Goal: Information Seeking & Learning: Learn about a topic

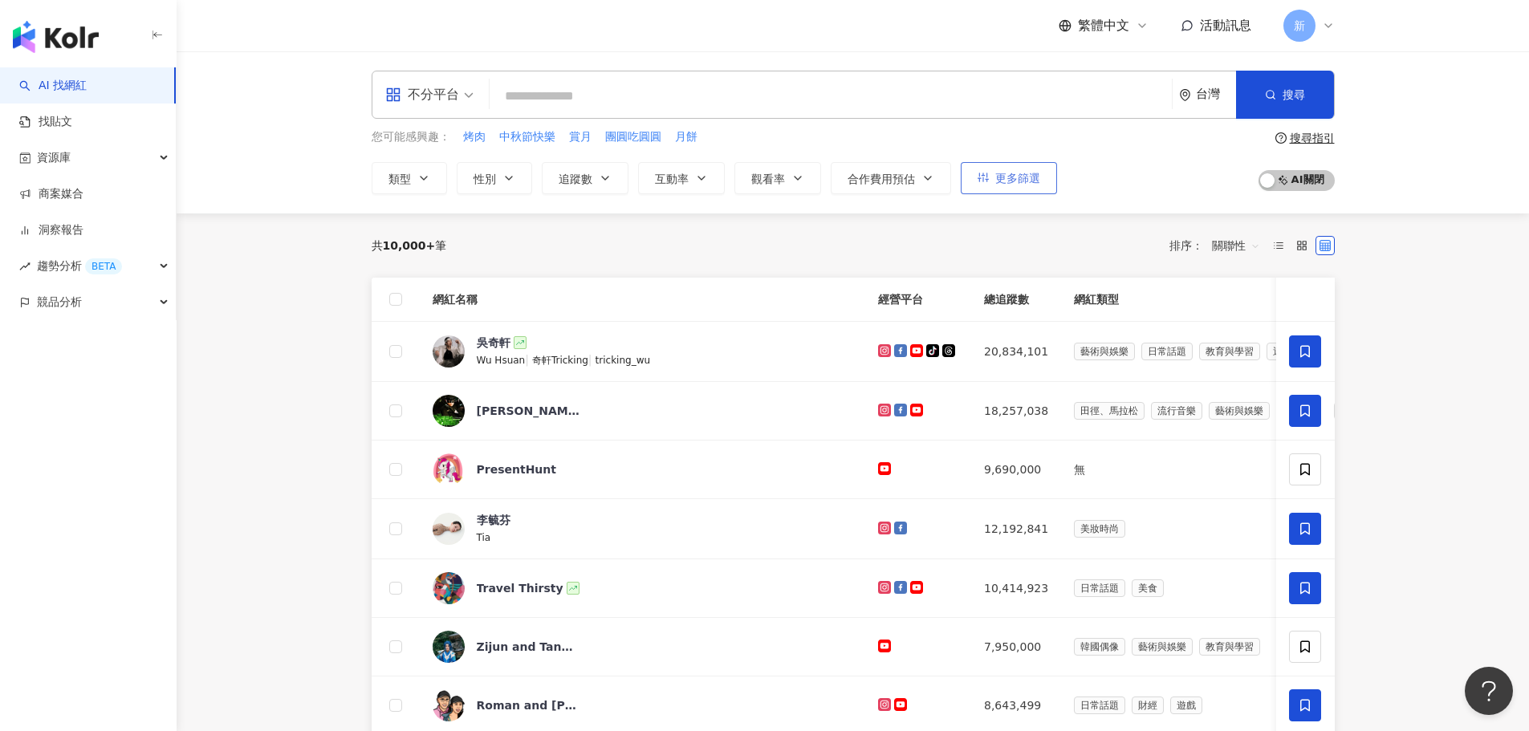
click at [1021, 178] on span "更多篩選" at bounding box center [1017, 178] width 45 height 13
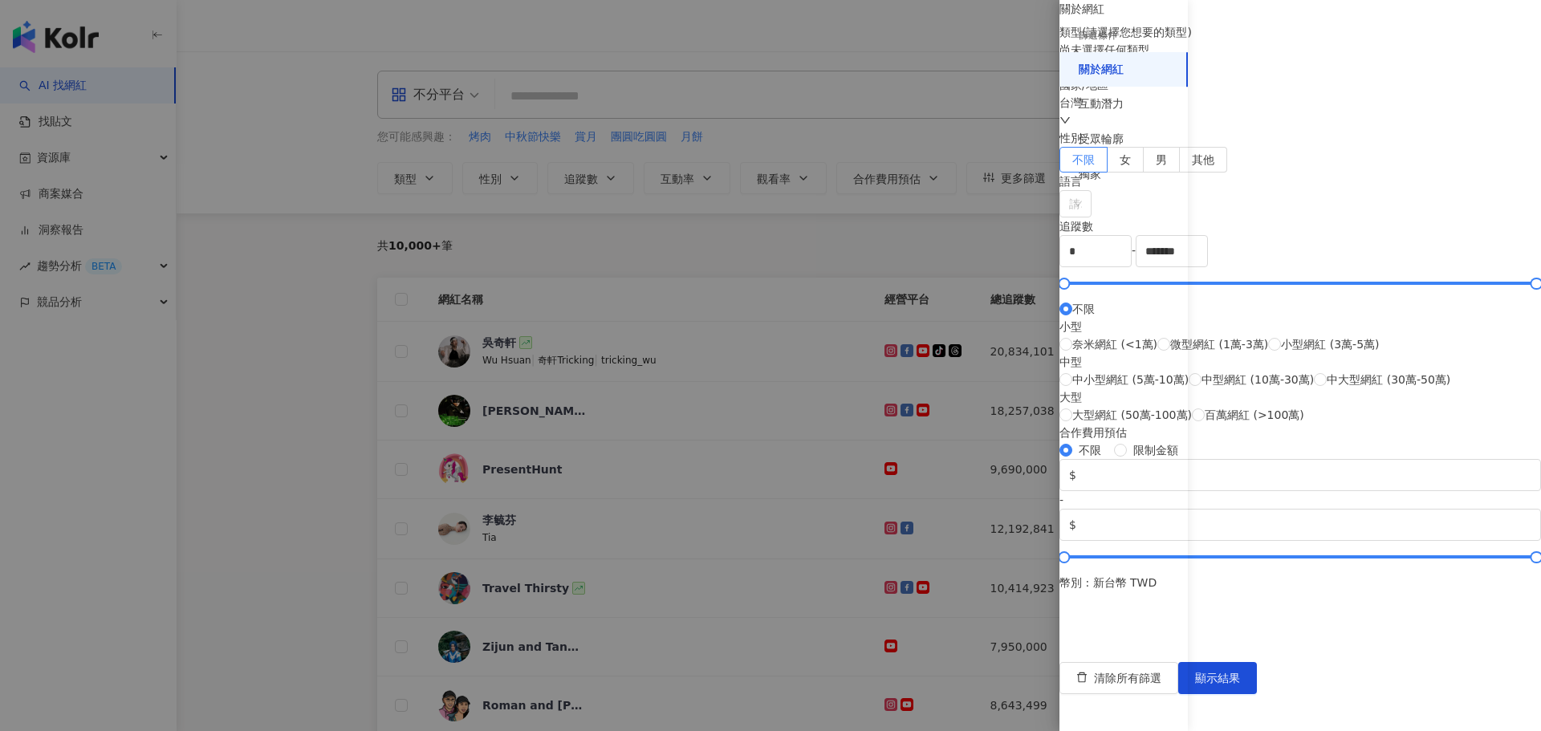
click at [858, 227] on div at bounding box center [770, 365] width 1541 height 731
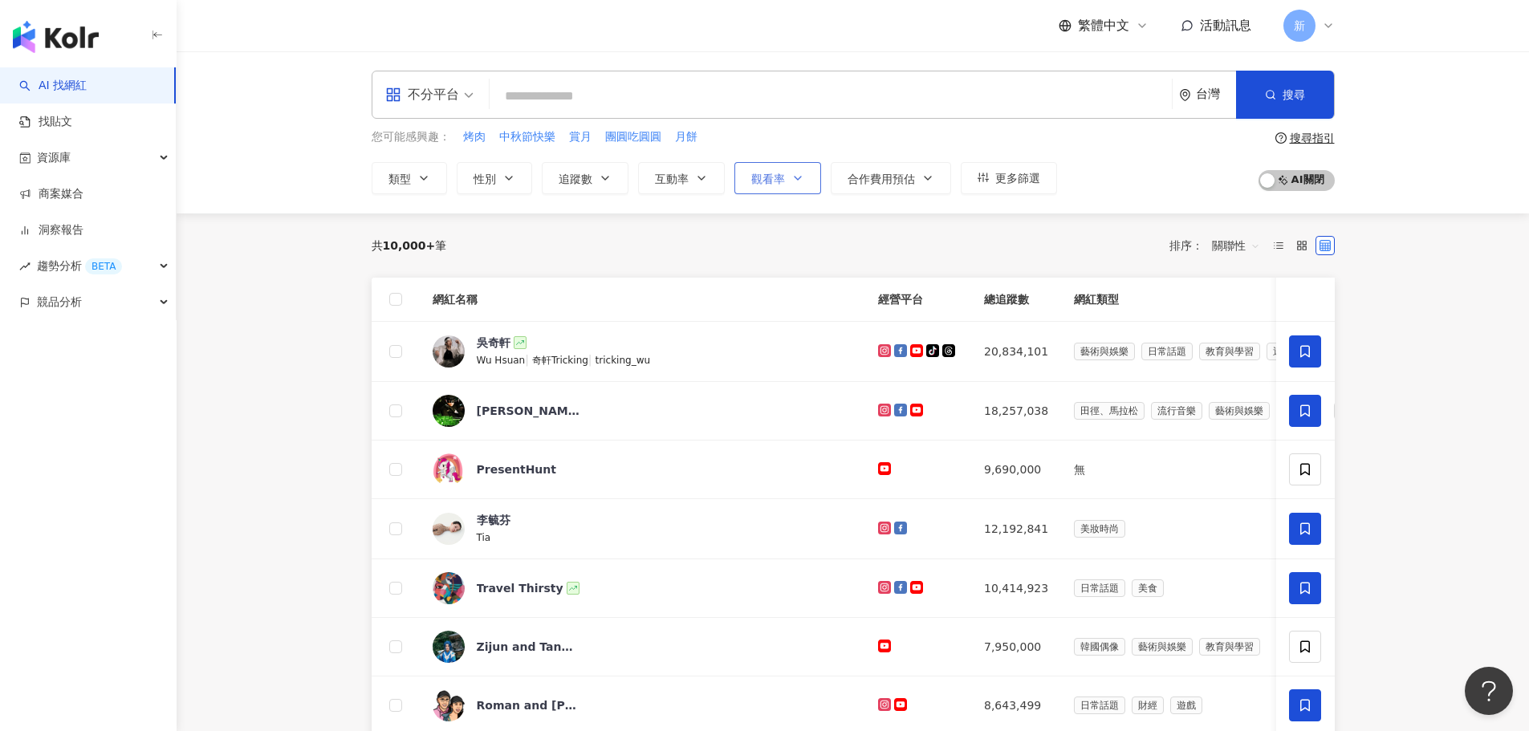
click at [759, 179] on span "觀看率" at bounding box center [768, 179] width 34 height 13
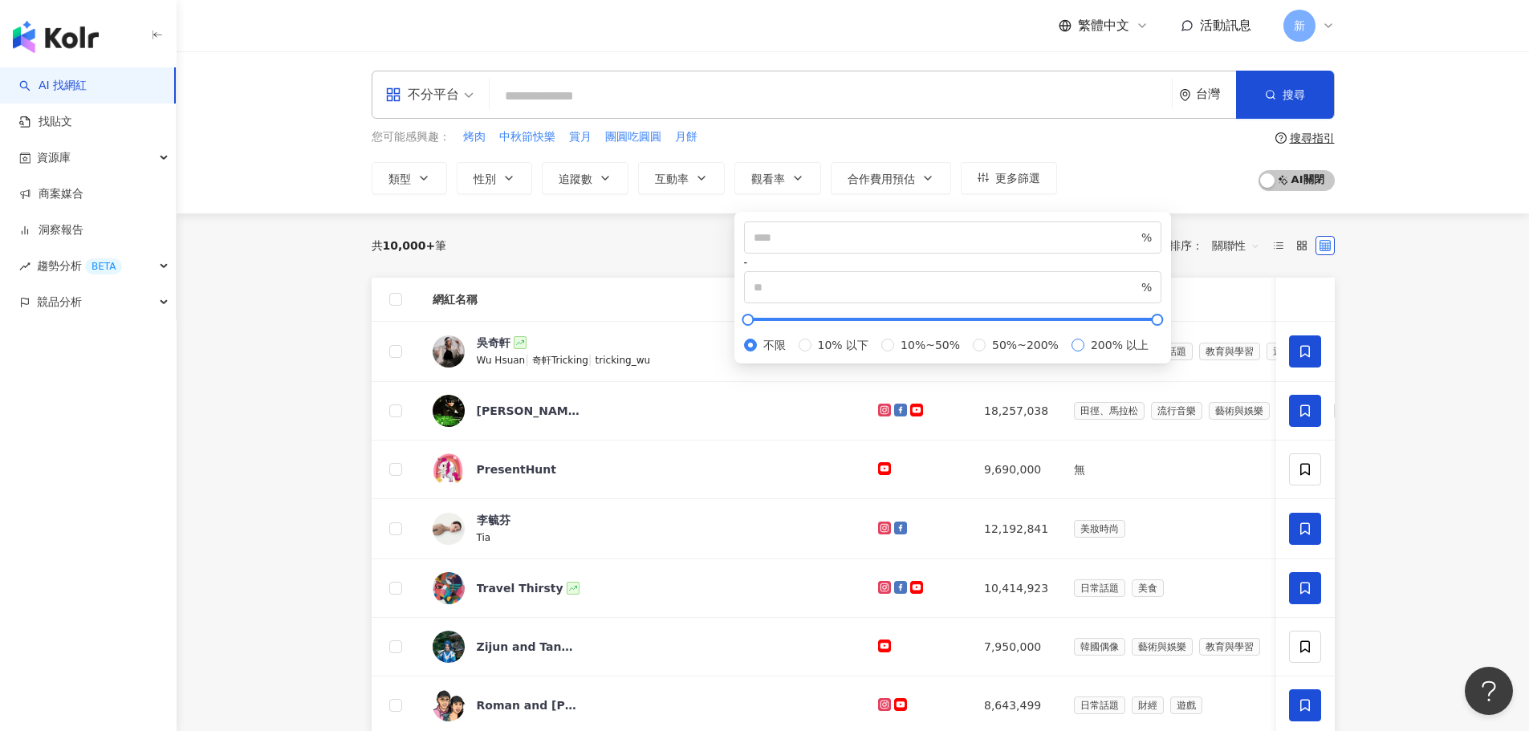
click at [1084, 354] on span "200% 以上" at bounding box center [1119, 345] width 71 height 18
type input "***"
click at [687, 178] on span "互動率" at bounding box center [672, 179] width 34 height 13
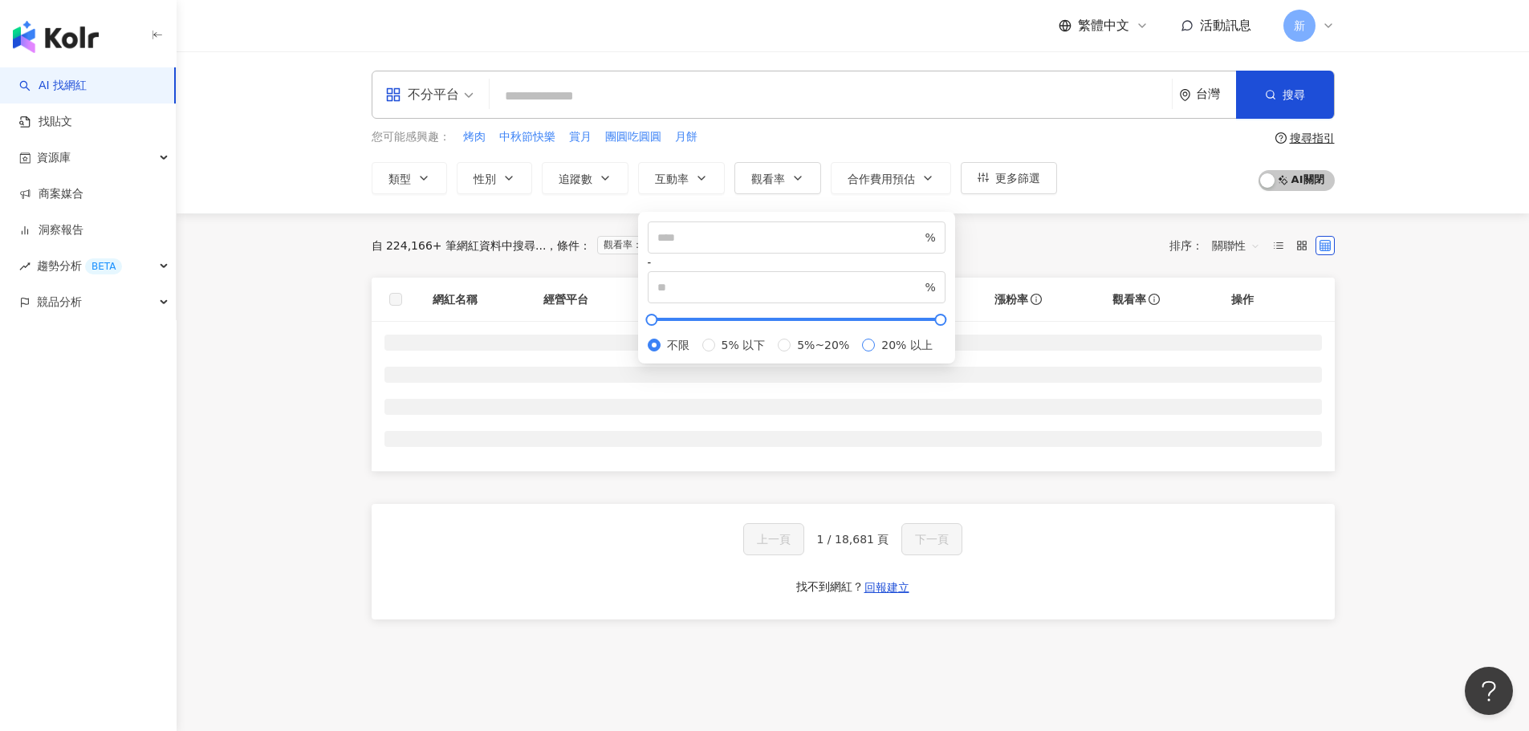
click at [875, 354] on span "20% 以上" at bounding box center [907, 345] width 64 height 18
type input "**"
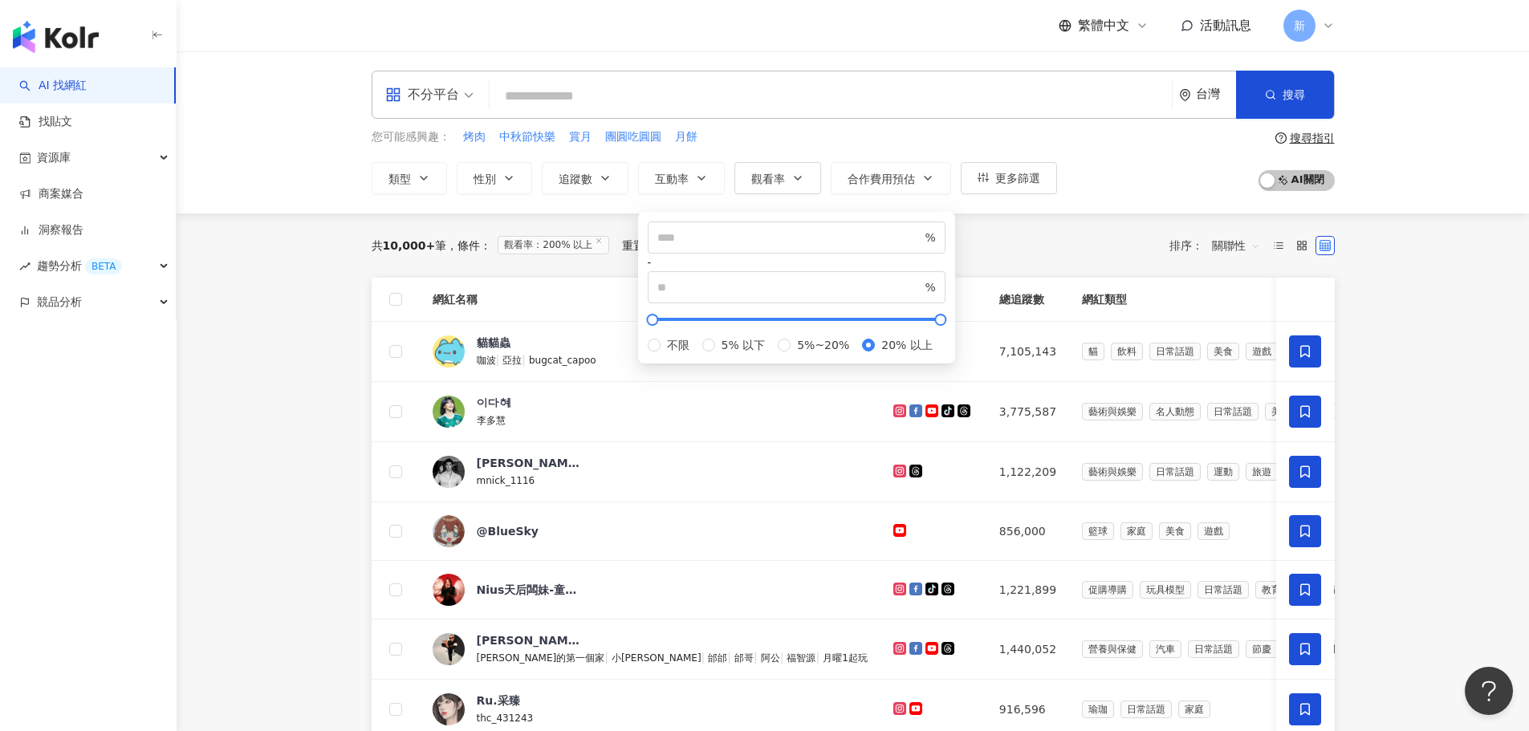
click at [1400, 246] on main "不分平台 台灣 搜尋 您可能感興趣： 烤肉 中秋節快樂 賞月 團圓吃圓圓 月餅 類型 性別 追蹤數 互動率 觀看率 合作費用預估 更多篩選 篩選條件 關於網紅…" at bounding box center [853, 640] width 1353 height 1178
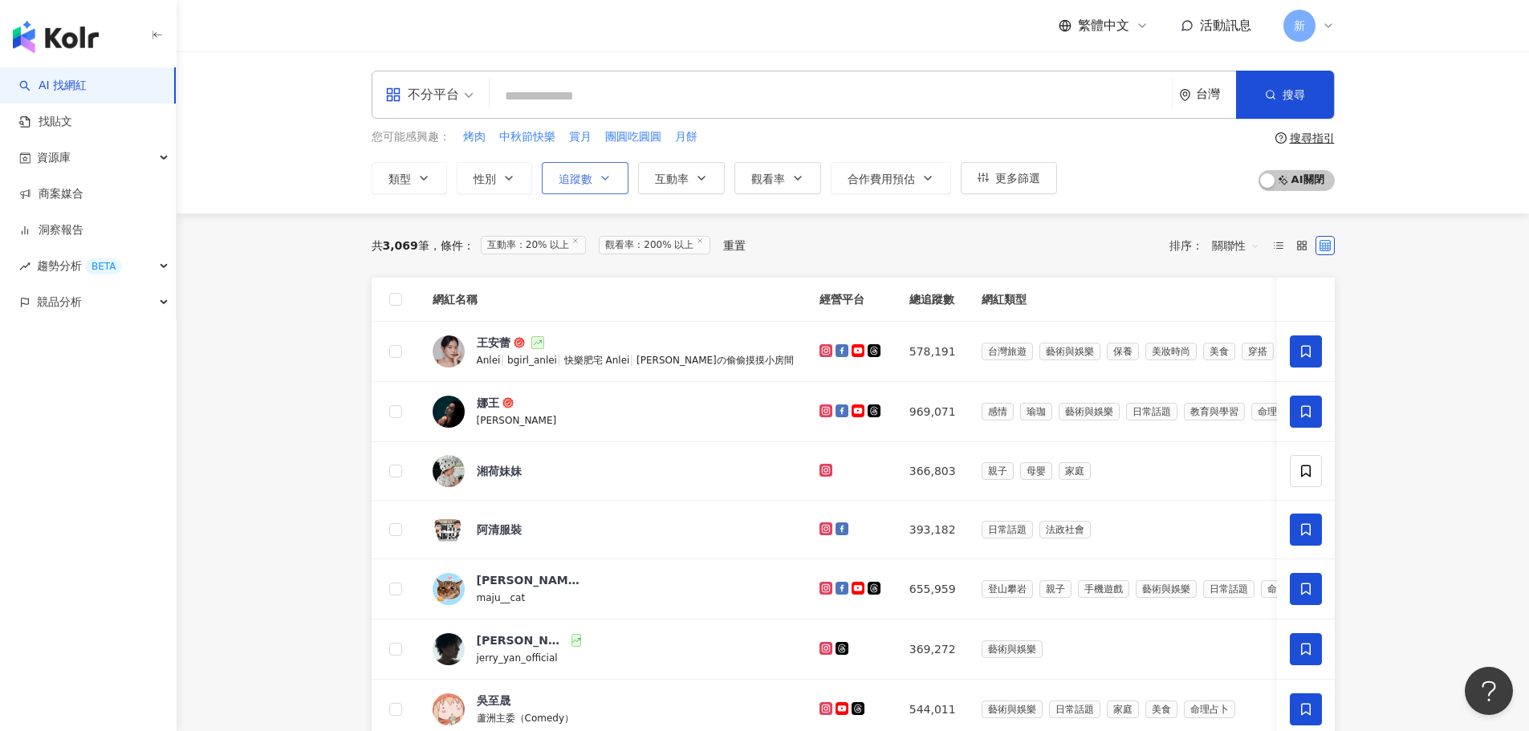
click at [580, 178] on span "追蹤數" at bounding box center [576, 179] width 34 height 13
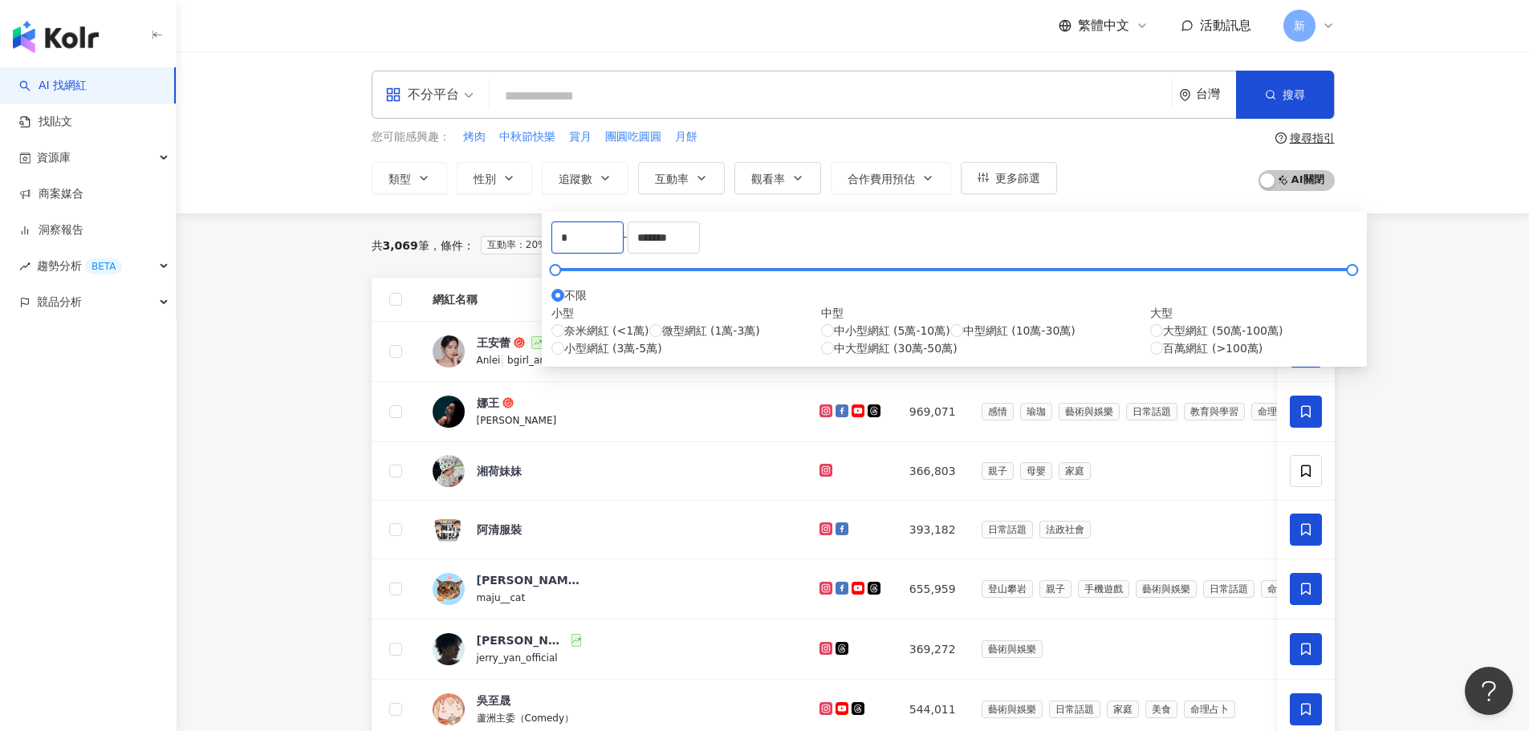
drag, startPoint x: 637, startPoint y: 249, endPoint x: 523, endPoint y: 248, distance: 114.0
click at [535, 248] on main "不分平台 台灣 搜尋 您可能感興趣： 烤肉 中秋節快樂 賞月 團圓吃圓圓 月餅 類型 性別 追蹤數 互動率 觀看率 合作費用預估 更多篩選 篩選條件 關於網紅…" at bounding box center [853, 636] width 1353 height 1171
type input "*"
click at [699, 246] on input "*******" at bounding box center [664, 237] width 71 height 31
drag, startPoint x: 854, startPoint y: 246, endPoint x: 717, endPoint y: 247, distance: 137.3
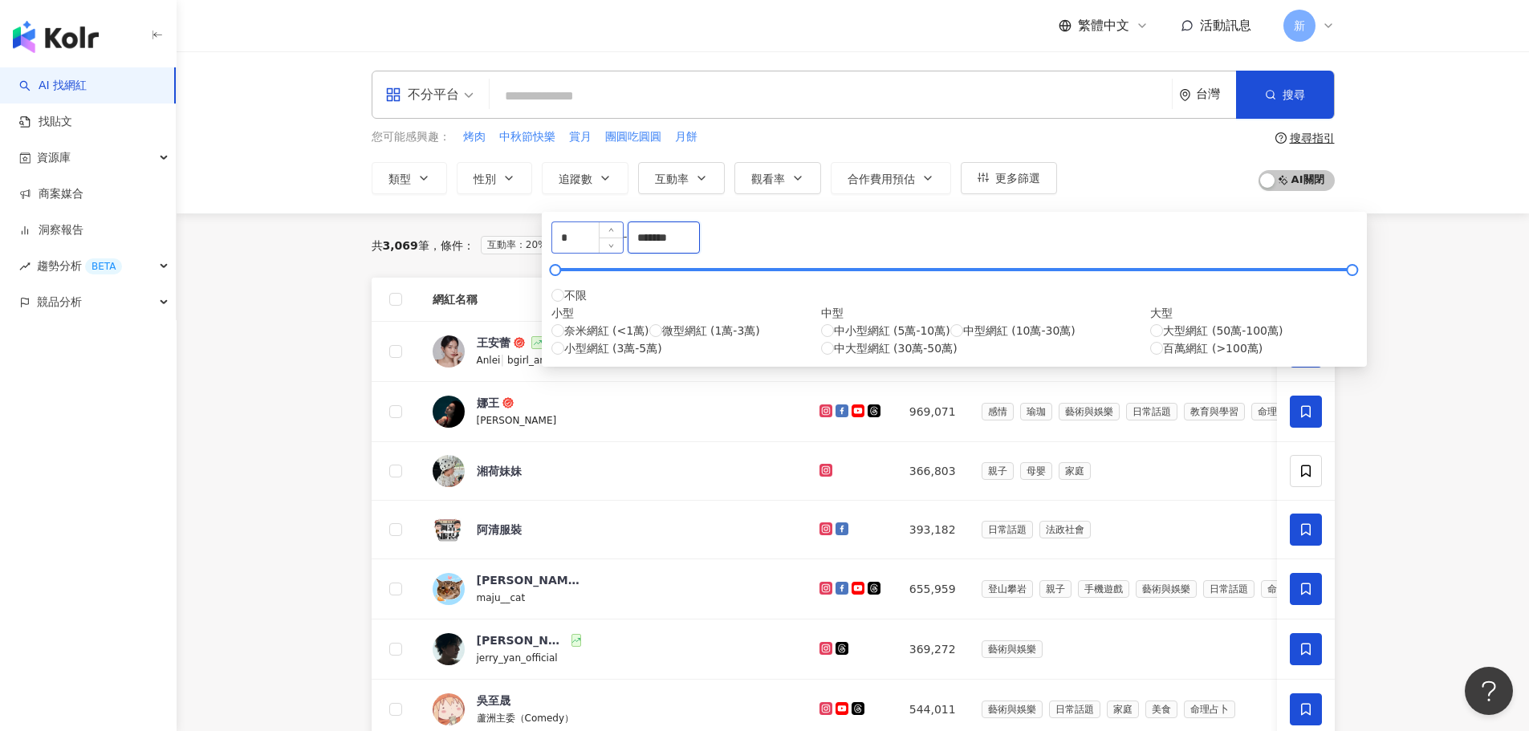
click at [721, 244] on div "* - ******* 不限 小型 奈米網紅 (<1萬) 微型網紅 (1萬-3萬) 小型網紅 (3萬-5萬) 中型 中小型網紅 (5萬-10萬) 中型網紅 (…" at bounding box center [954, 290] width 806 height 136
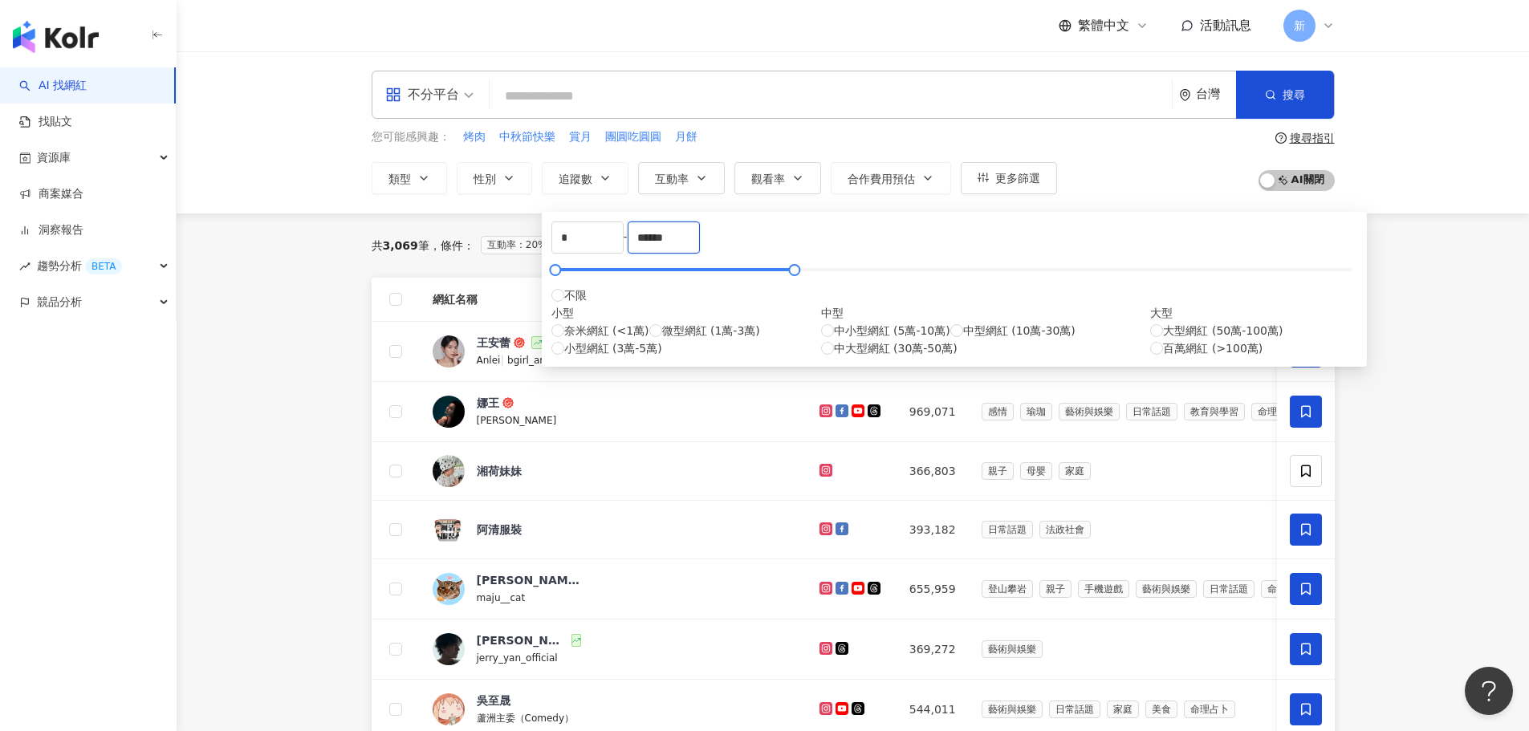
type input "******"
click at [1109, 245] on div "共 3,069 筆 條件 ： 互動率：20% 以上 觀看率：200% 以上 重置 排序： 關聯性" at bounding box center [853, 246] width 963 height 26
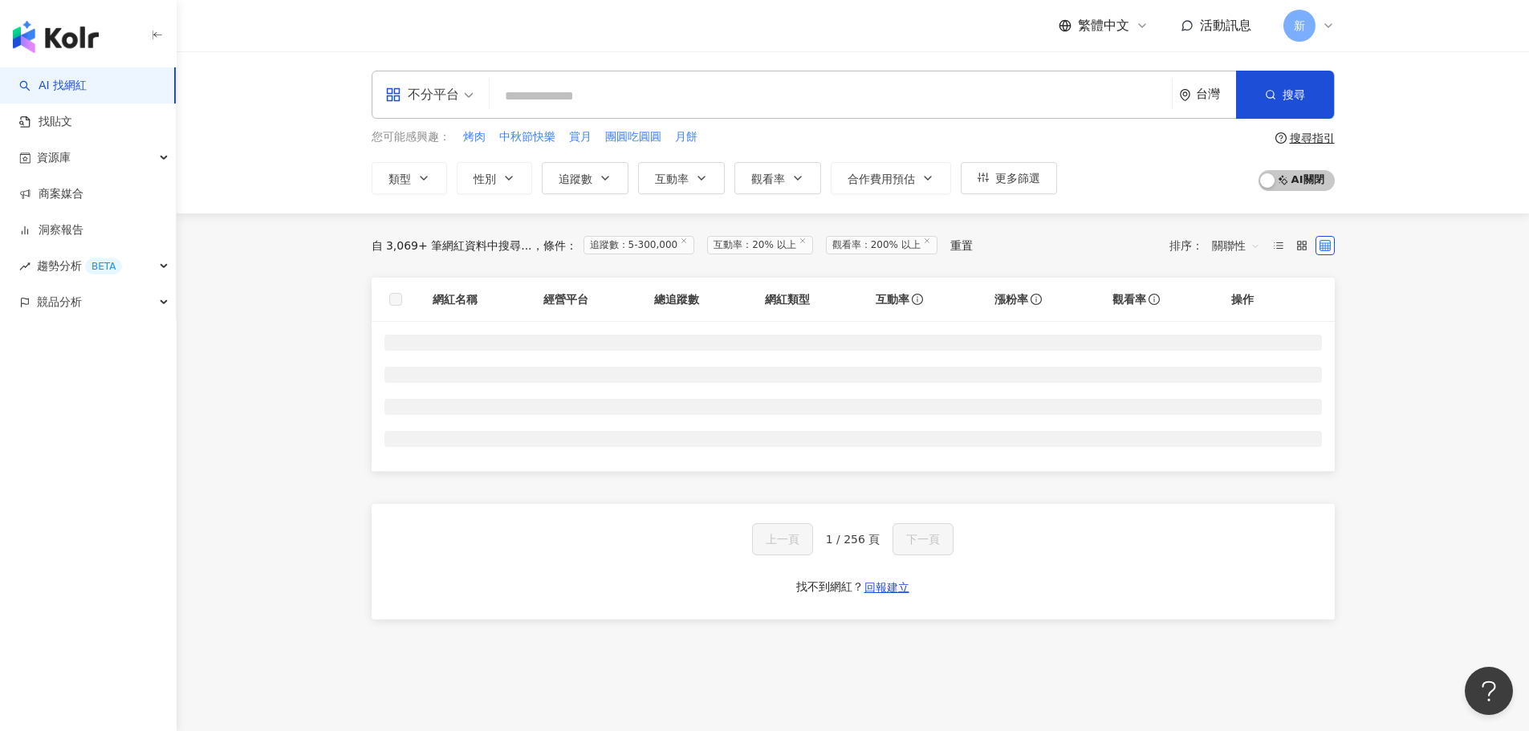
click at [631, 246] on span "追蹤數：5-300,000" at bounding box center [640, 245] width 112 height 18
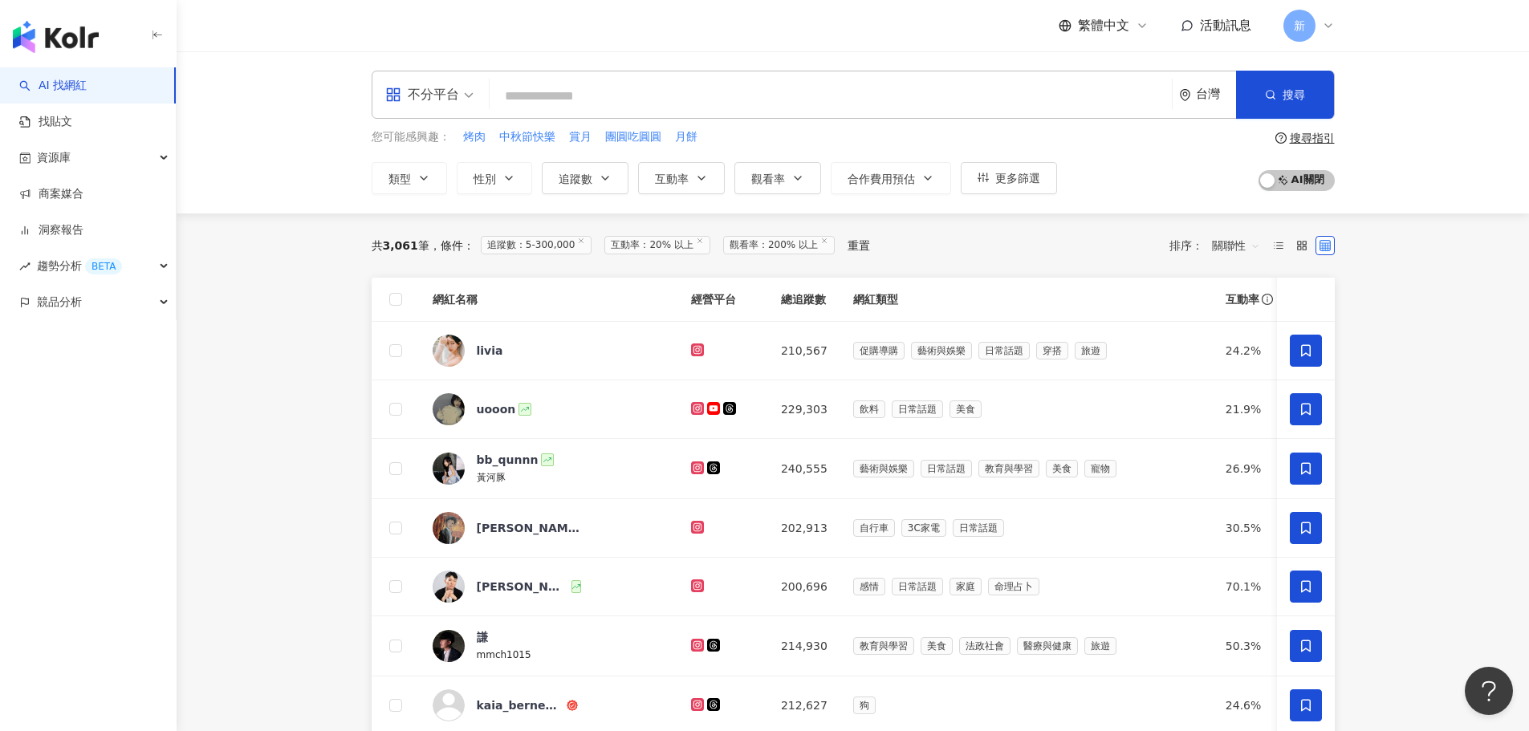
click at [585, 250] on span at bounding box center [581, 245] width 8 height 9
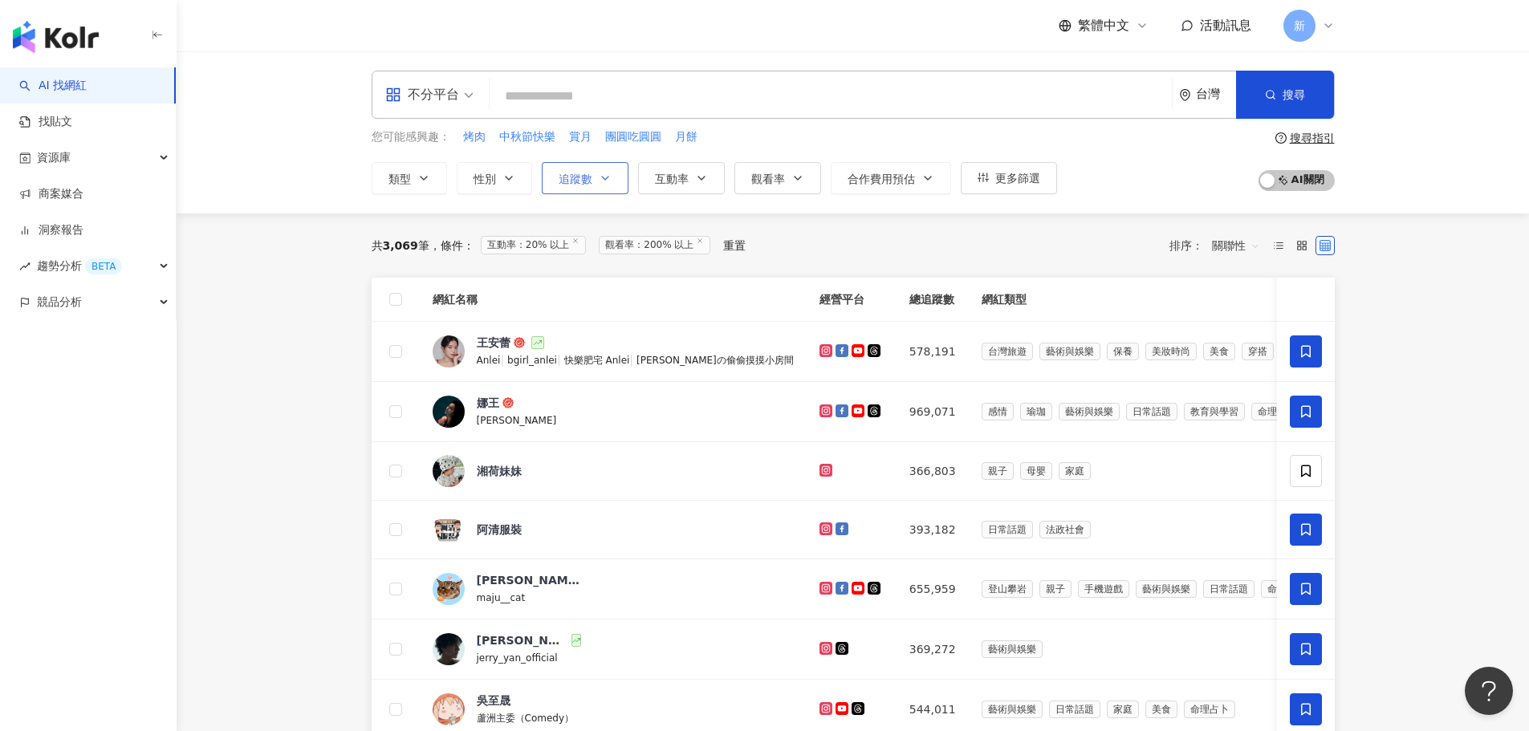
click at [604, 188] on button "追蹤數" at bounding box center [585, 178] width 87 height 32
type input "*"
type input "*******"
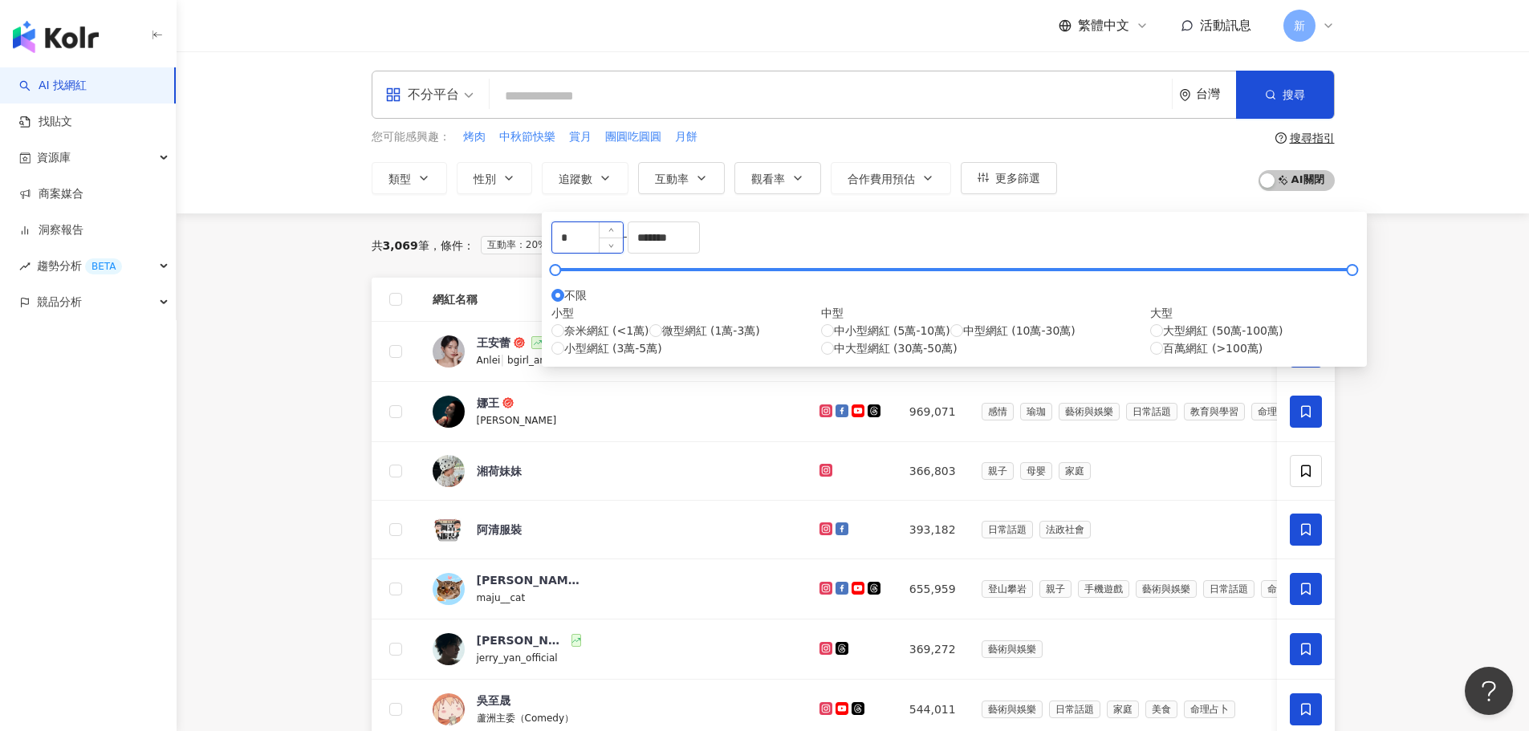
click at [612, 243] on input "*" at bounding box center [587, 237] width 71 height 31
drag, startPoint x: 580, startPoint y: 243, endPoint x: 555, endPoint y: 250, distance: 25.7
click at [555, 250] on div "* - ******* 不限 小型 奈米網紅 (<1萬) 微型網紅 (1萬-3萬) 小型網紅 (3萬-5萬) 中型 中小型網紅 (5萬-10萬) 中型網紅 (…" at bounding box center [954, 290] width 806 height 136
type input "*****"
click at [699, 239] on input "*******" at bounding box center [664, 237] width 71 height 31
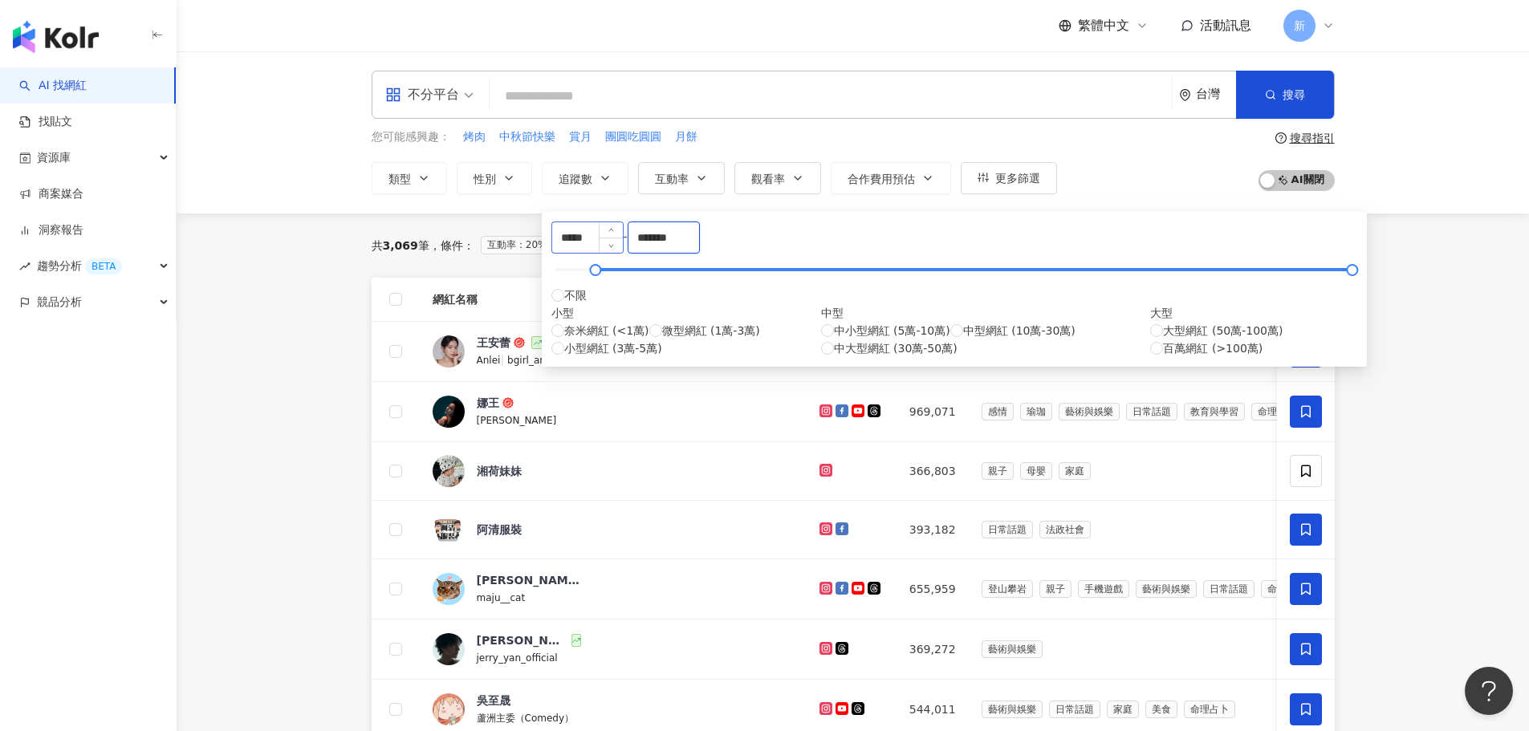
drag, startPoint x: 844, startPoint y: 247, endPoint x: 694, endPoint y: 244, distance: 150.1
click at [695, 244] on div "***** - ******* 不限 小型 奈米網紅 (<1萬) 微型網紅 (1萬-3萬) 小型網紅 (3萬-5萬) 中型 中小型網紅 (5萬-10萬) 中型…" at bounding box center [954, 290] width 806 height 136
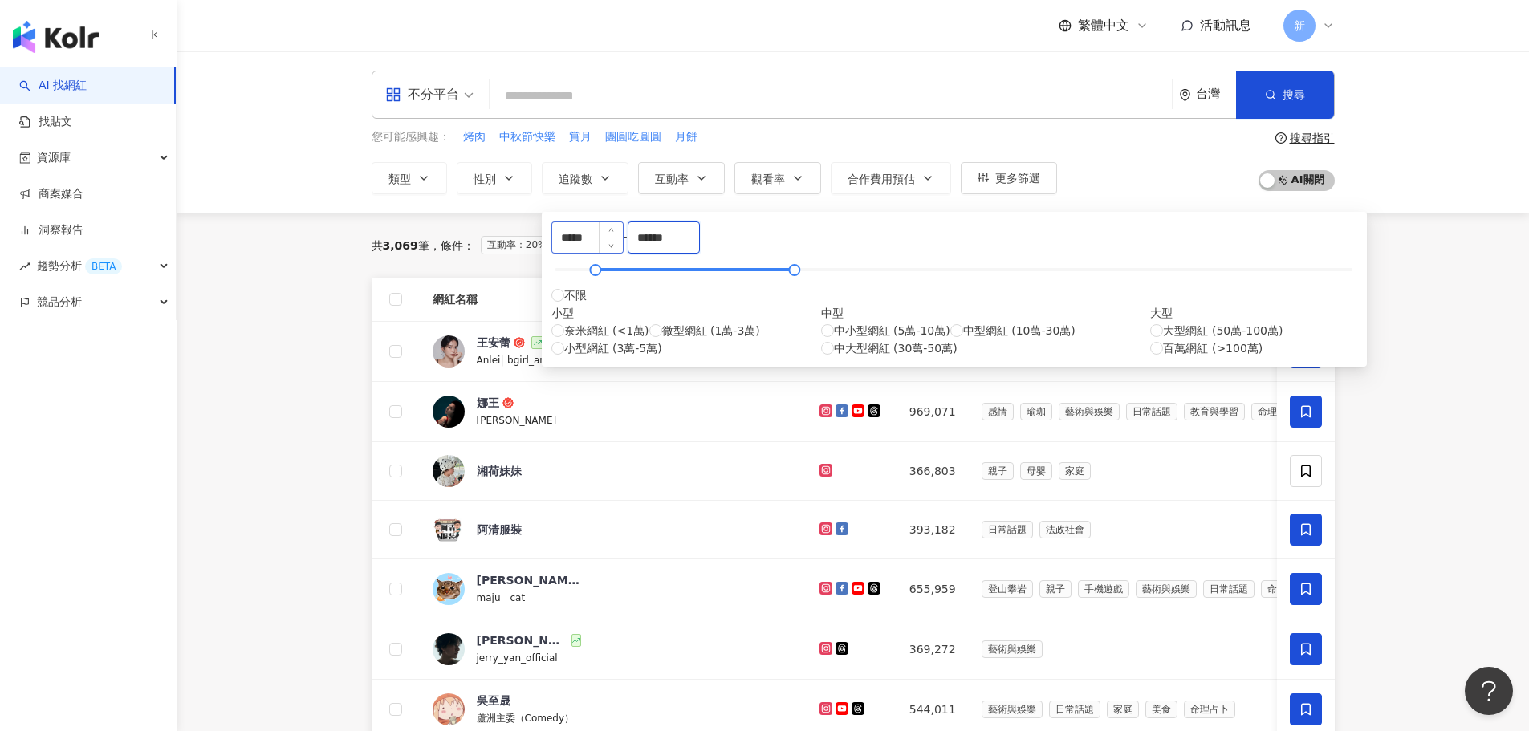
type input "******"
click at [1042, 241] on div "共 3,069 筆 條件 ： 互動率：20% 以上 觀看率：200% 以上 重置 排序： 關聯性" at bounding box center [853, 246] width 963 height 26
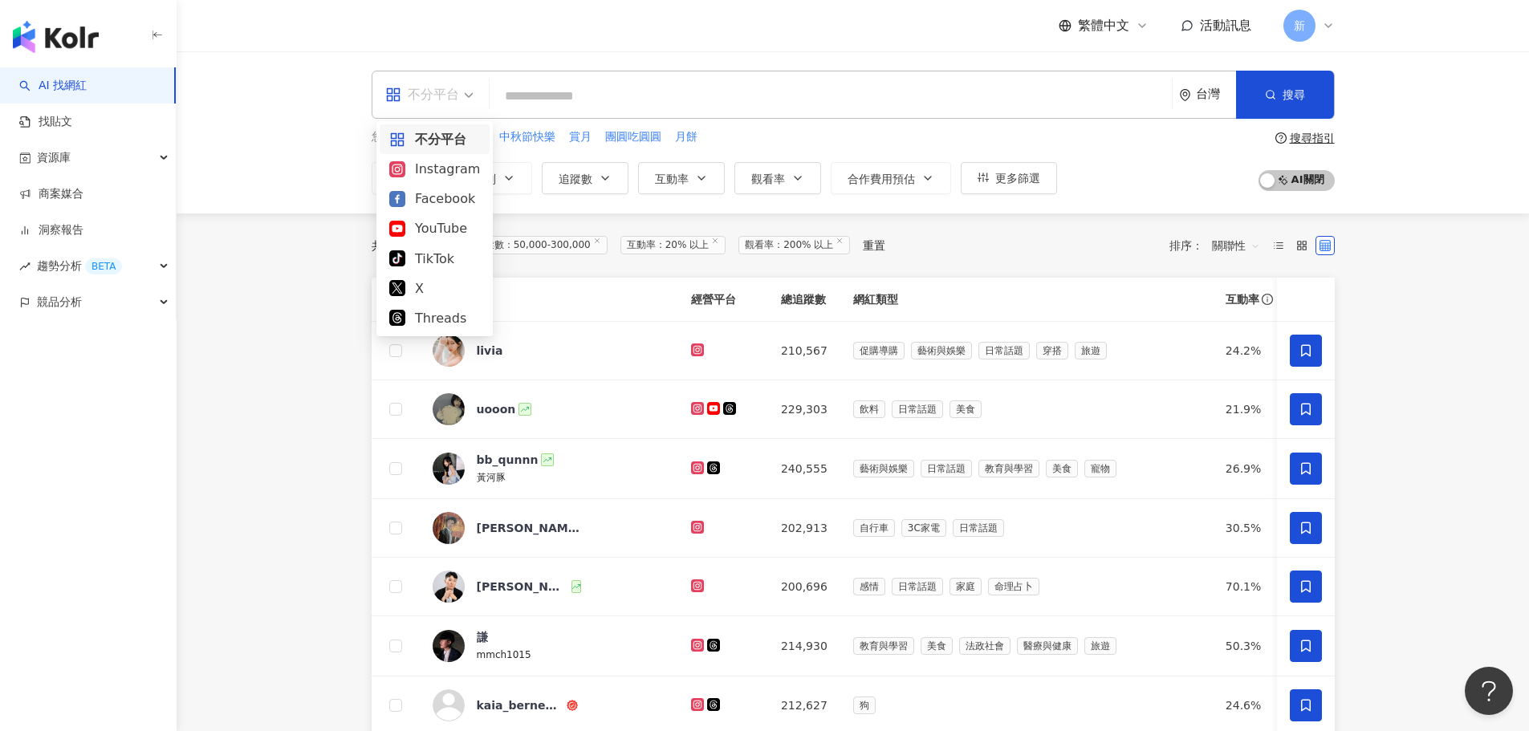
click at [442, 96] on div "不分平台" at bounding box center [422, 95] width 74 height 26
click at [427, 168] on div "Instagram" at bounding box center [434, 169] width 91 height 20
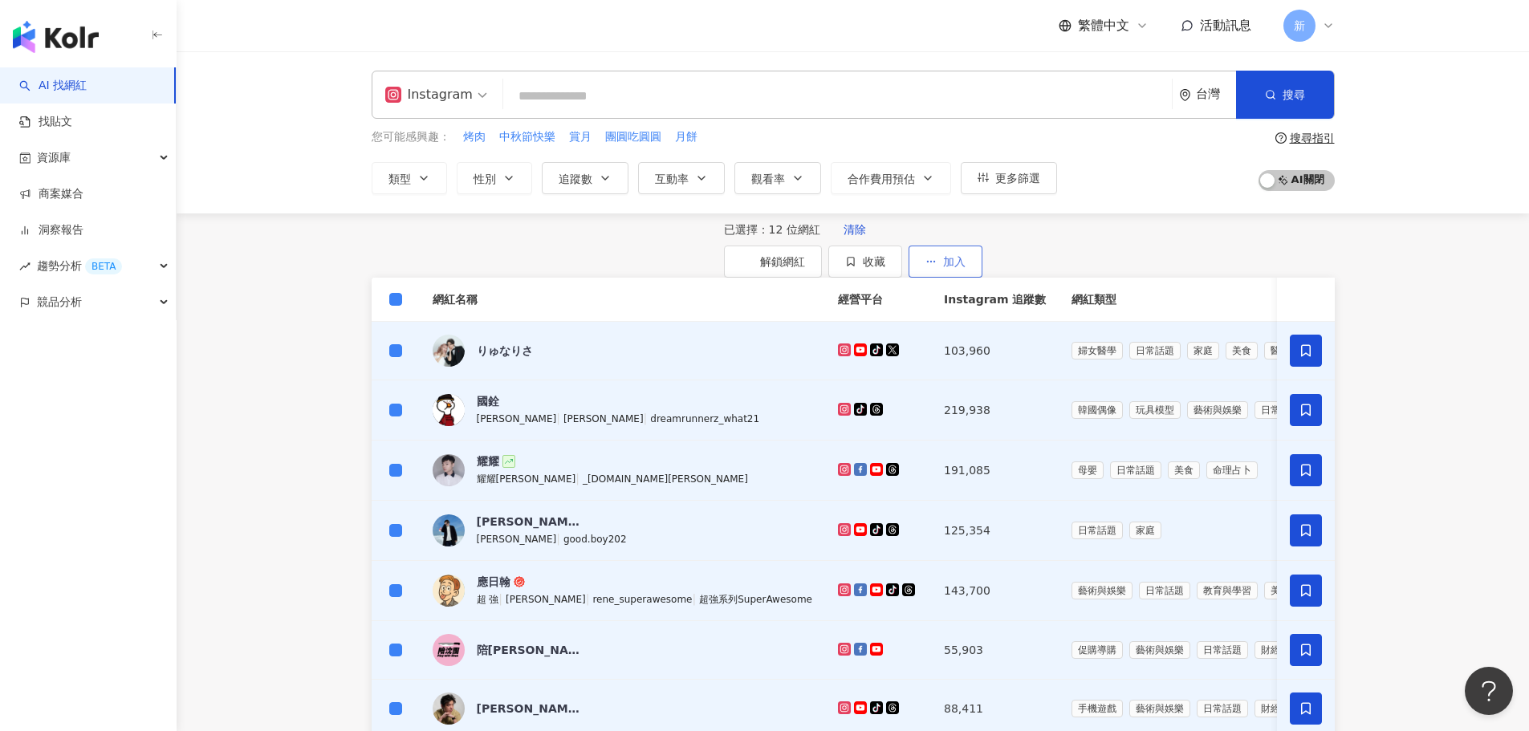
click at [937, 263] on icon "button" at bounding box center [931, 261] width 11 height 11
click at [885, 266] on span "收藏" at bounding box center [874, 261] width 22 height 13
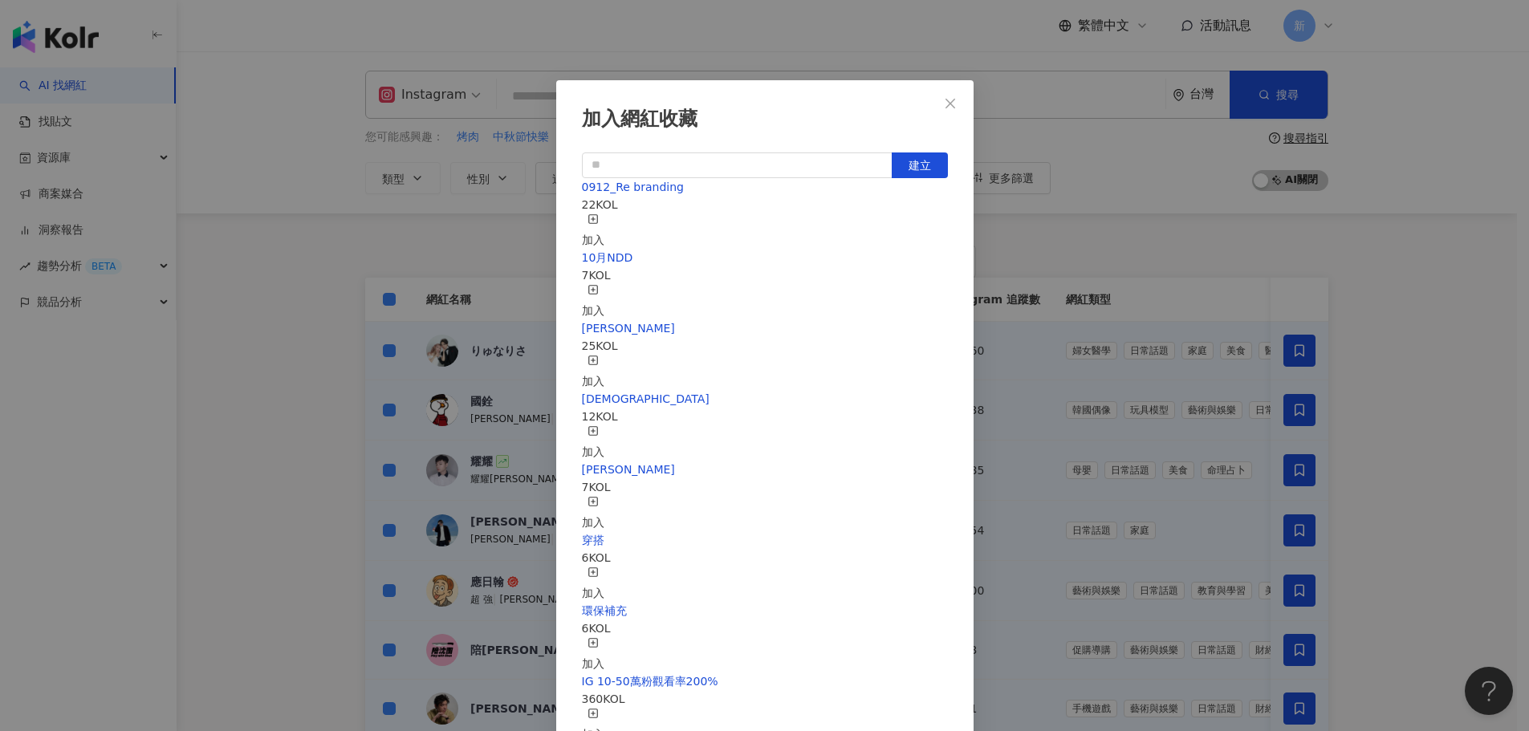
click at [604, 224] on div "加入" at bounding box center [593, 231] width 22 height 35
click at [954, 104] on icon "close" at bounding box center [950, 103] width 13 height 13
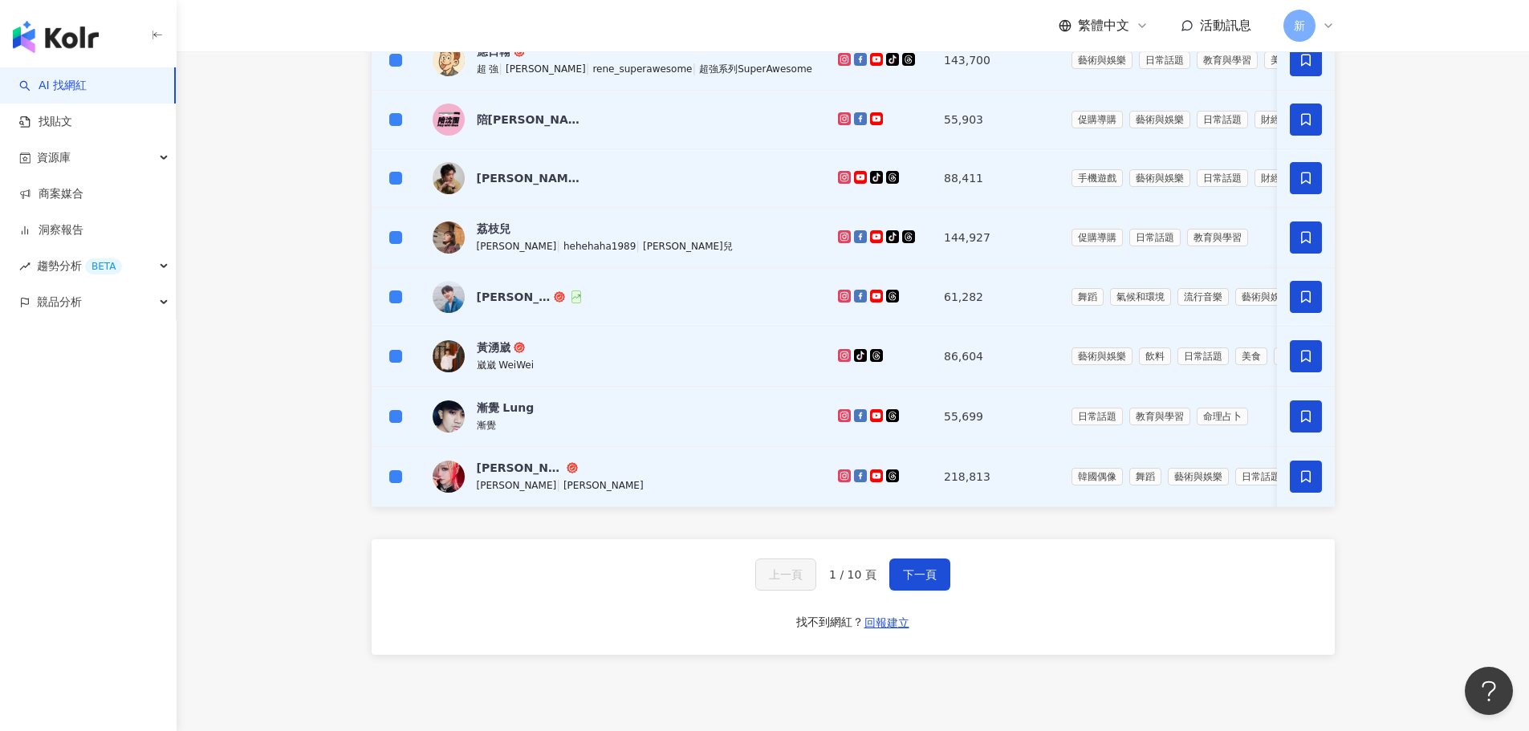
scroll to position [712, 0]
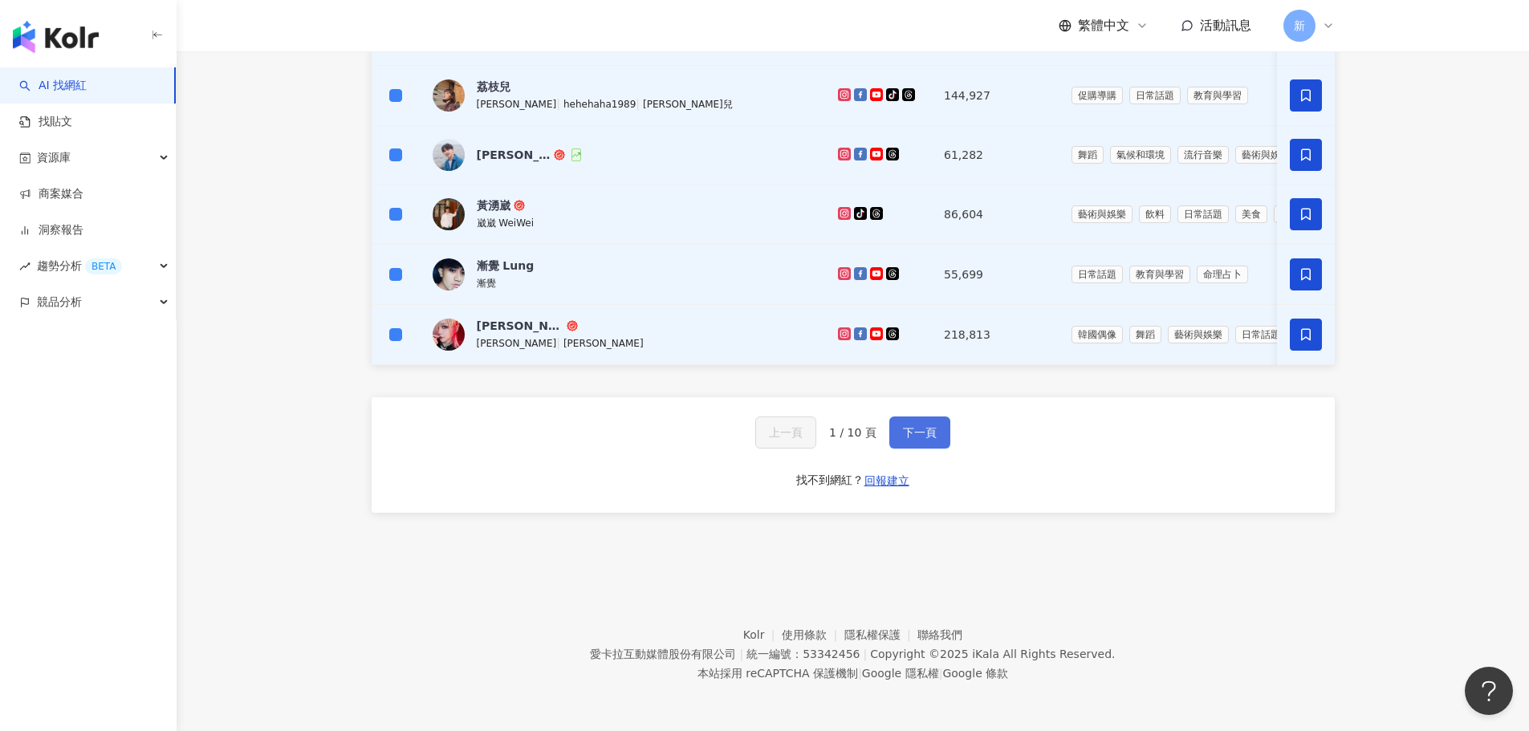
click at [916, 434] on span "下一頁" at bounding box center [920, 432] width 34 height 13
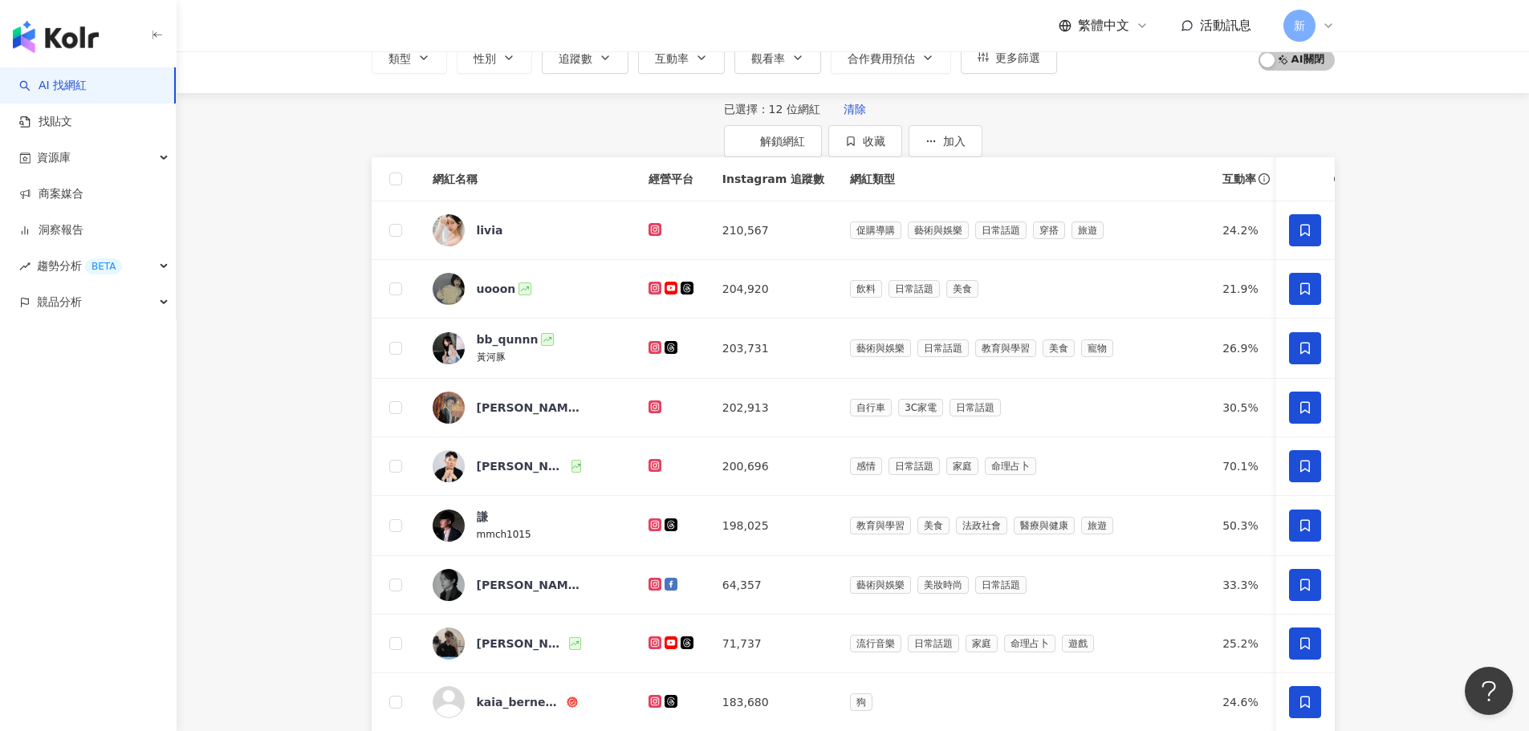
scroll to position [0, 0]
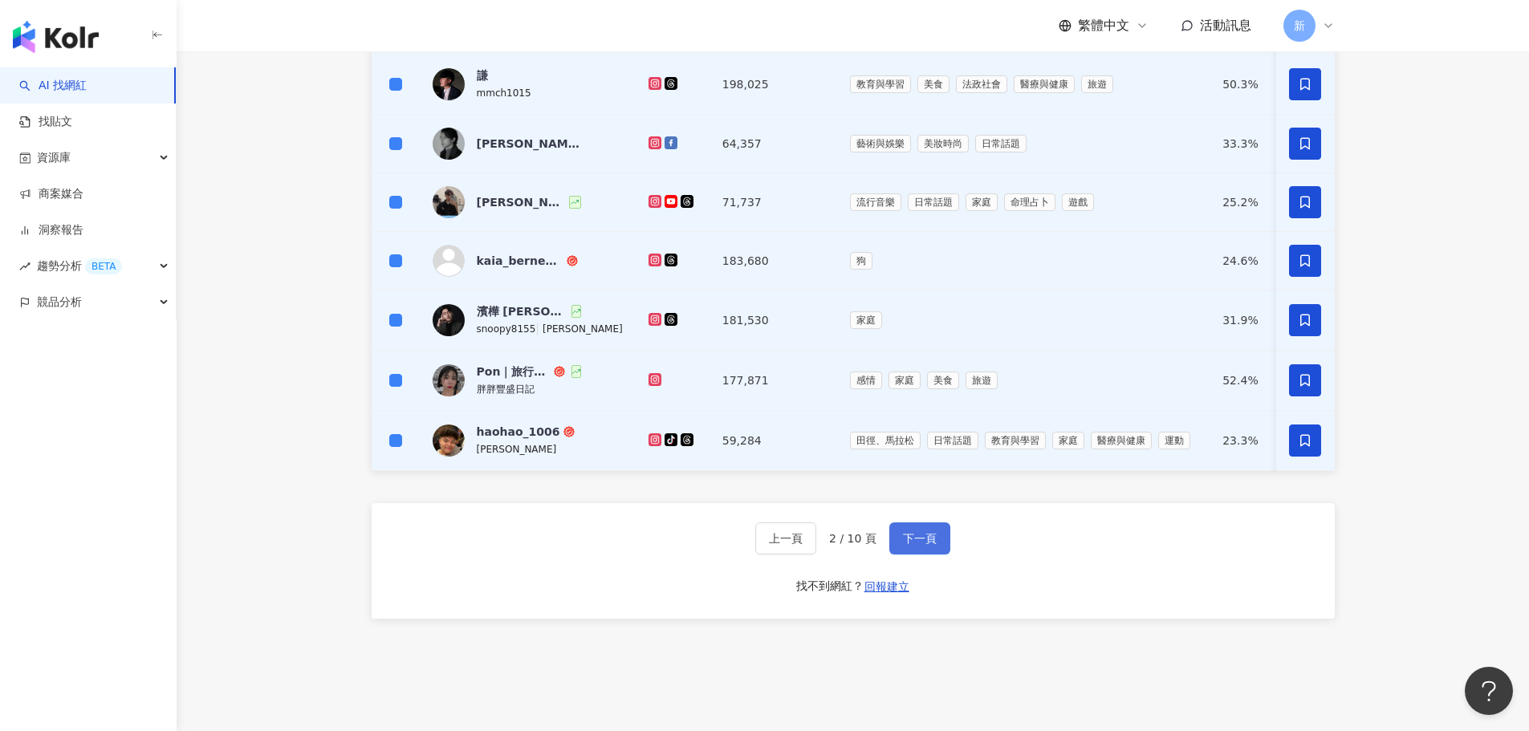
click at [904, 545] on span "下一頁" at bounding box center [920, 538] width 34 height 13
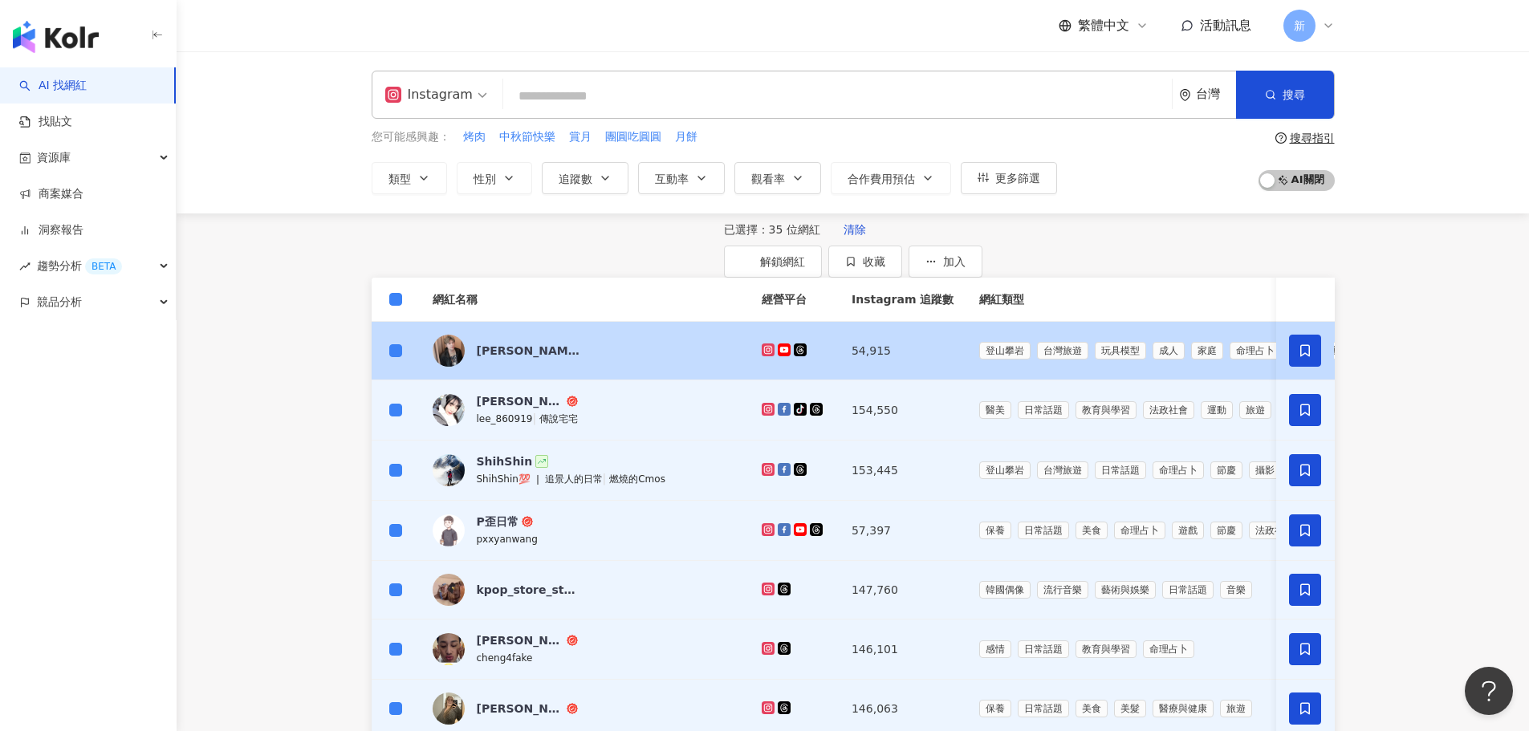
scroll to position [401, 0]
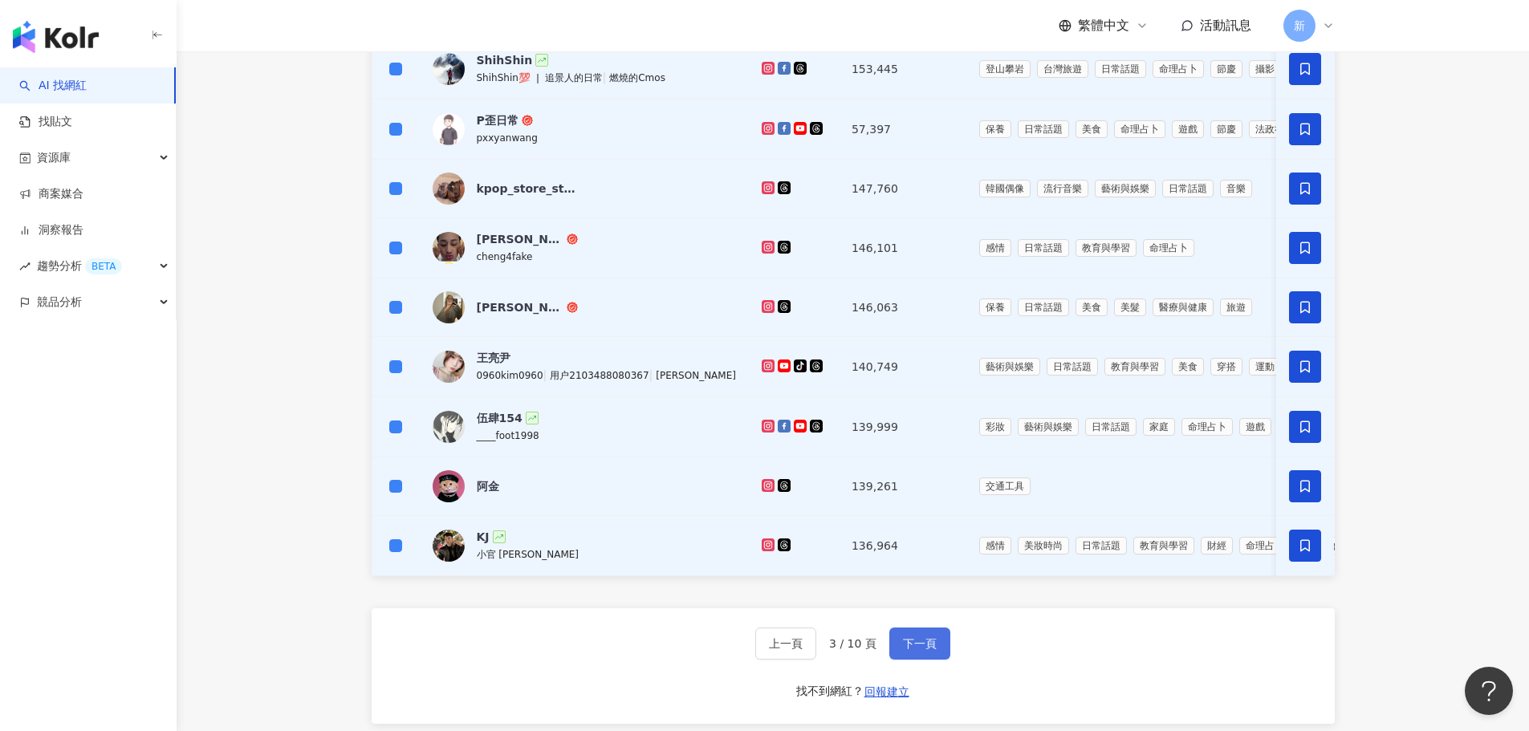
click at [911, 650] on span "下一頁" at bounding box center [920, 643] width 34 height 13
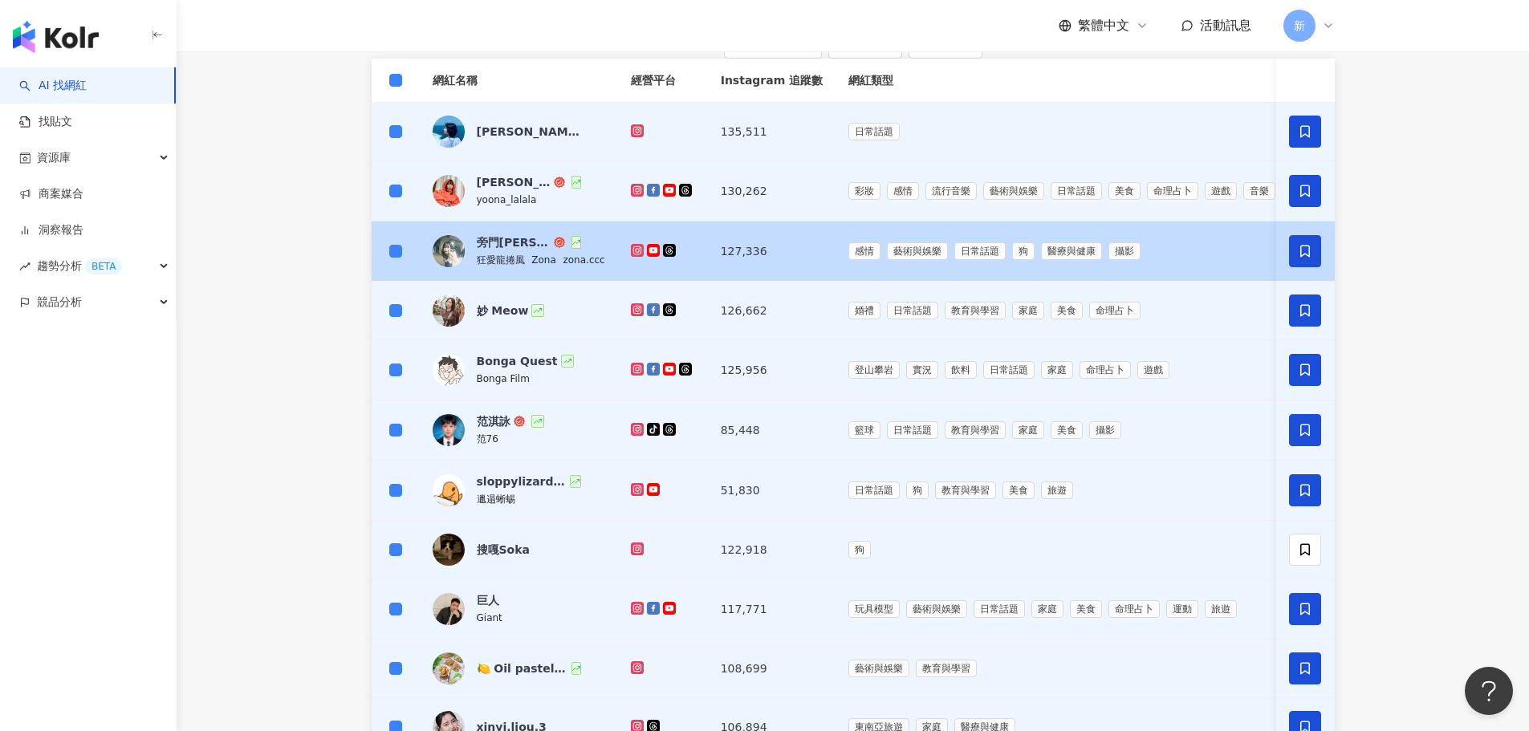
scroll to position [482, 0]
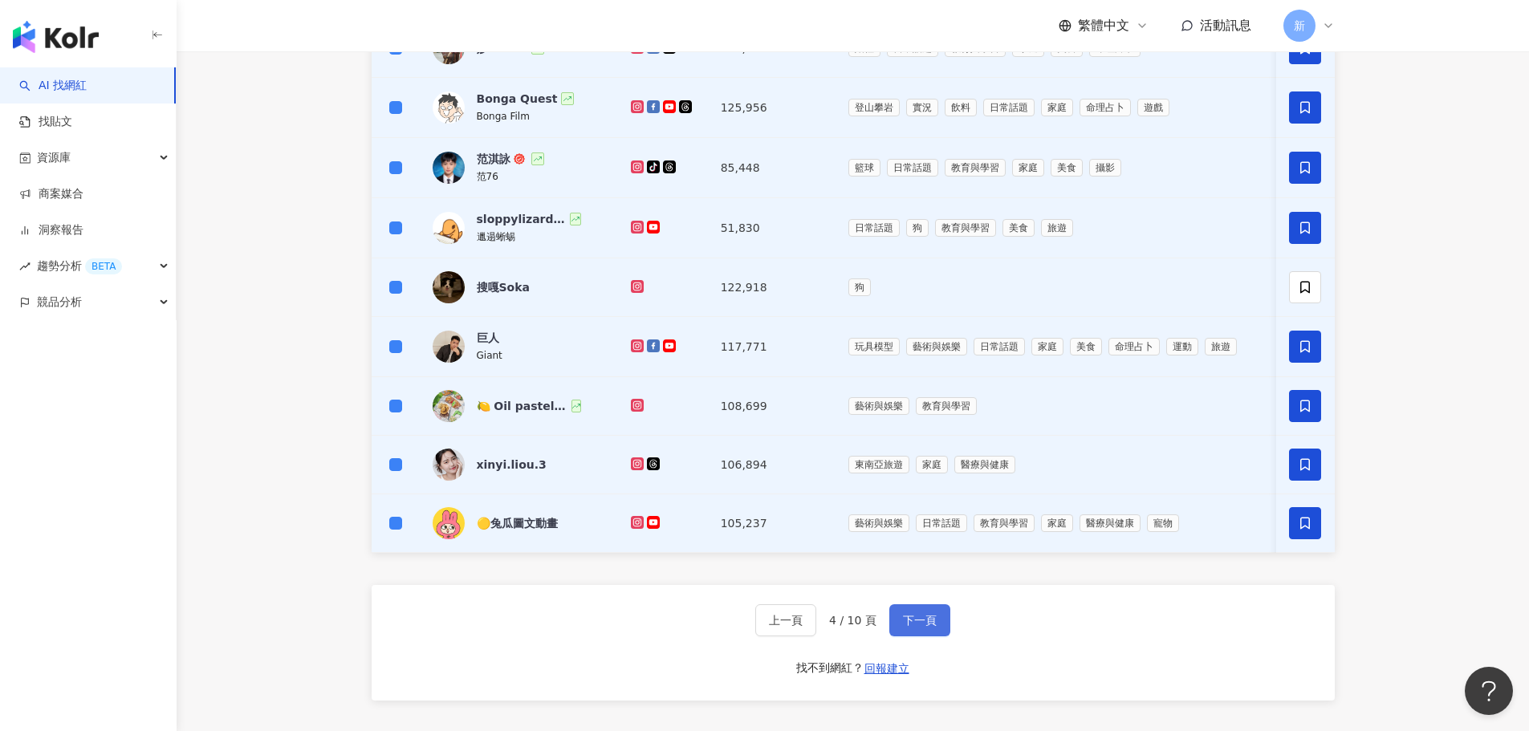
click at [910, 627] on span "下一頁" at bounding box center [920, 620] width 34 height 13
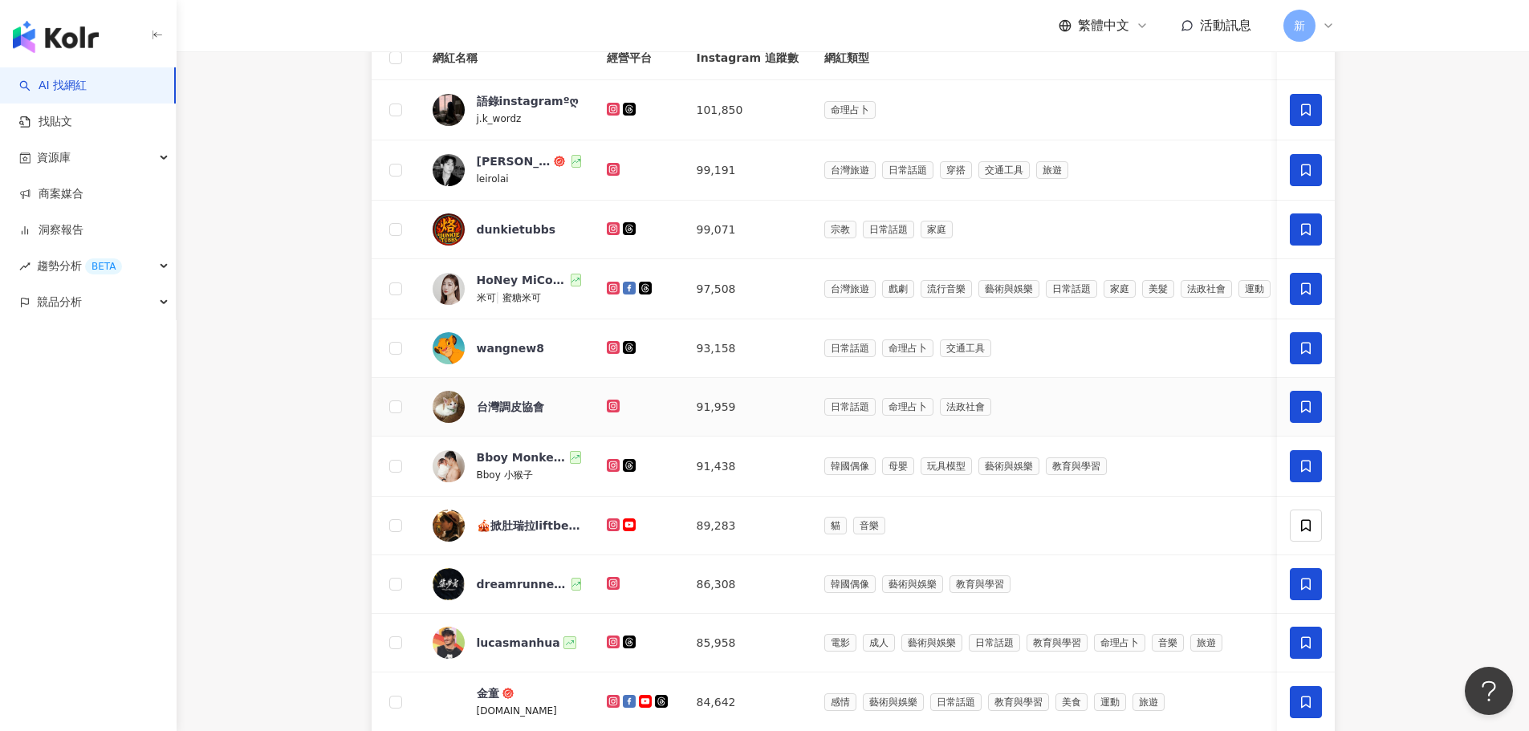
scroll to position [80, 0]
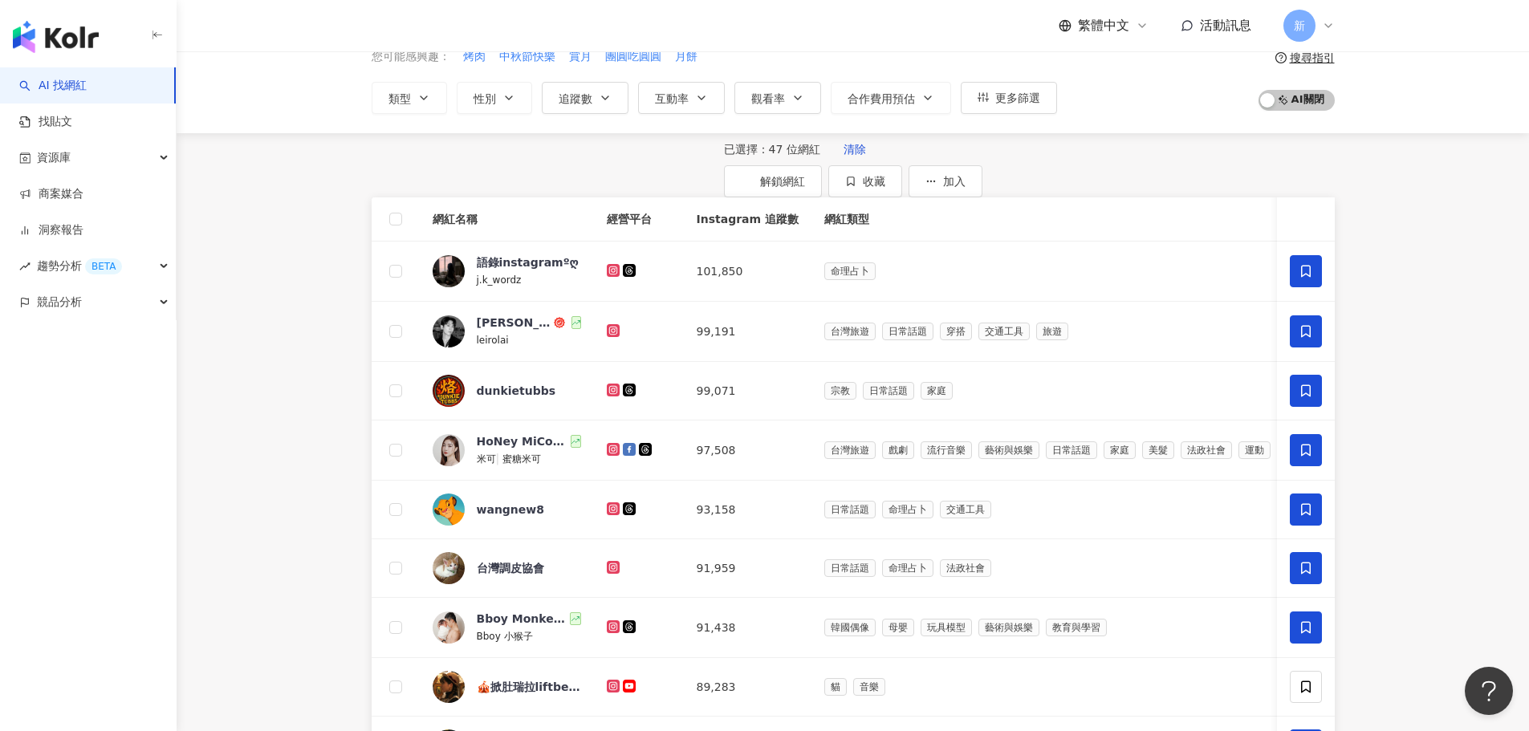
click at [402, 242] on th at bounding box center [396, 219] width 48 height 44
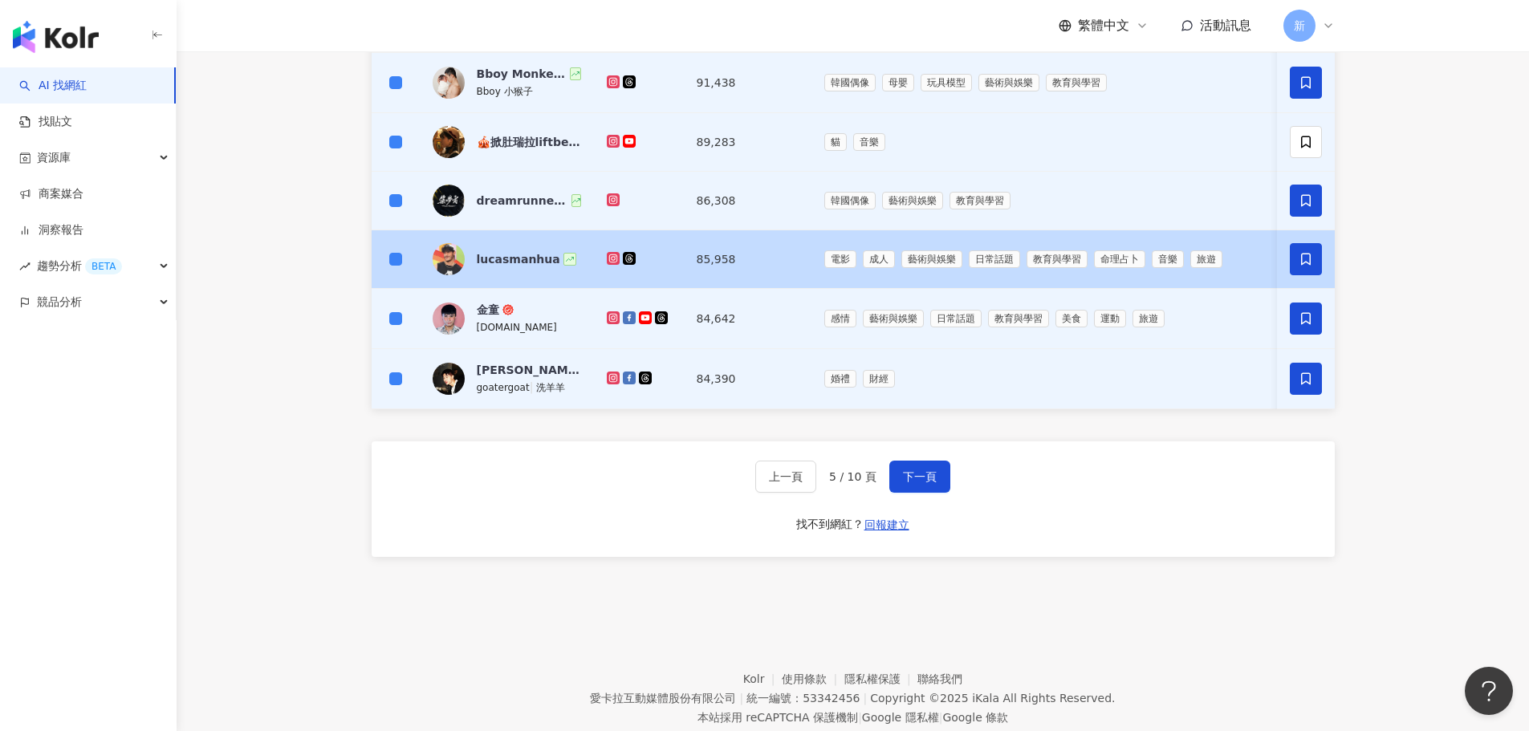
scroll to position [642, 0]
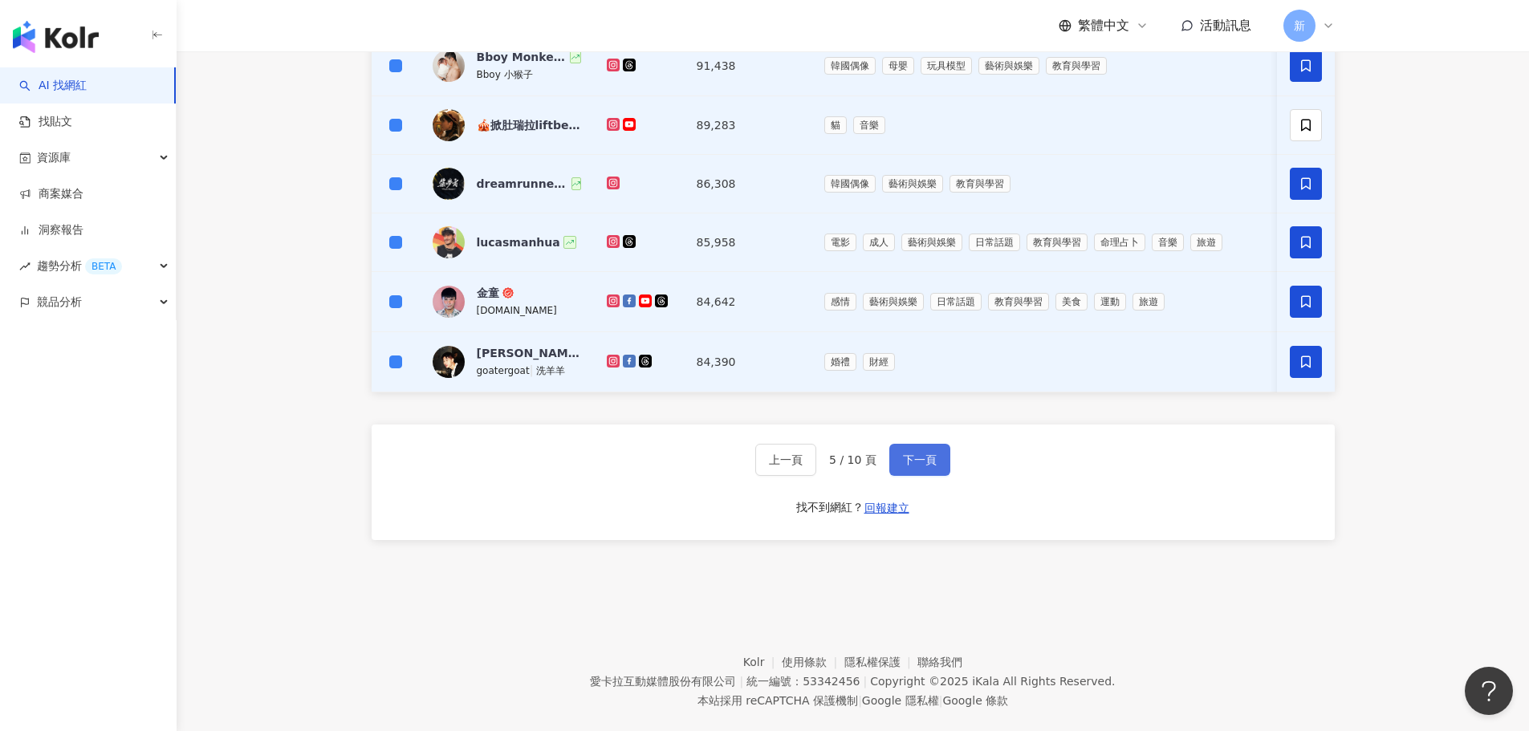
click at [917, 466] on span "下一頁" at bounding box center [920, 460] width 34 height 13
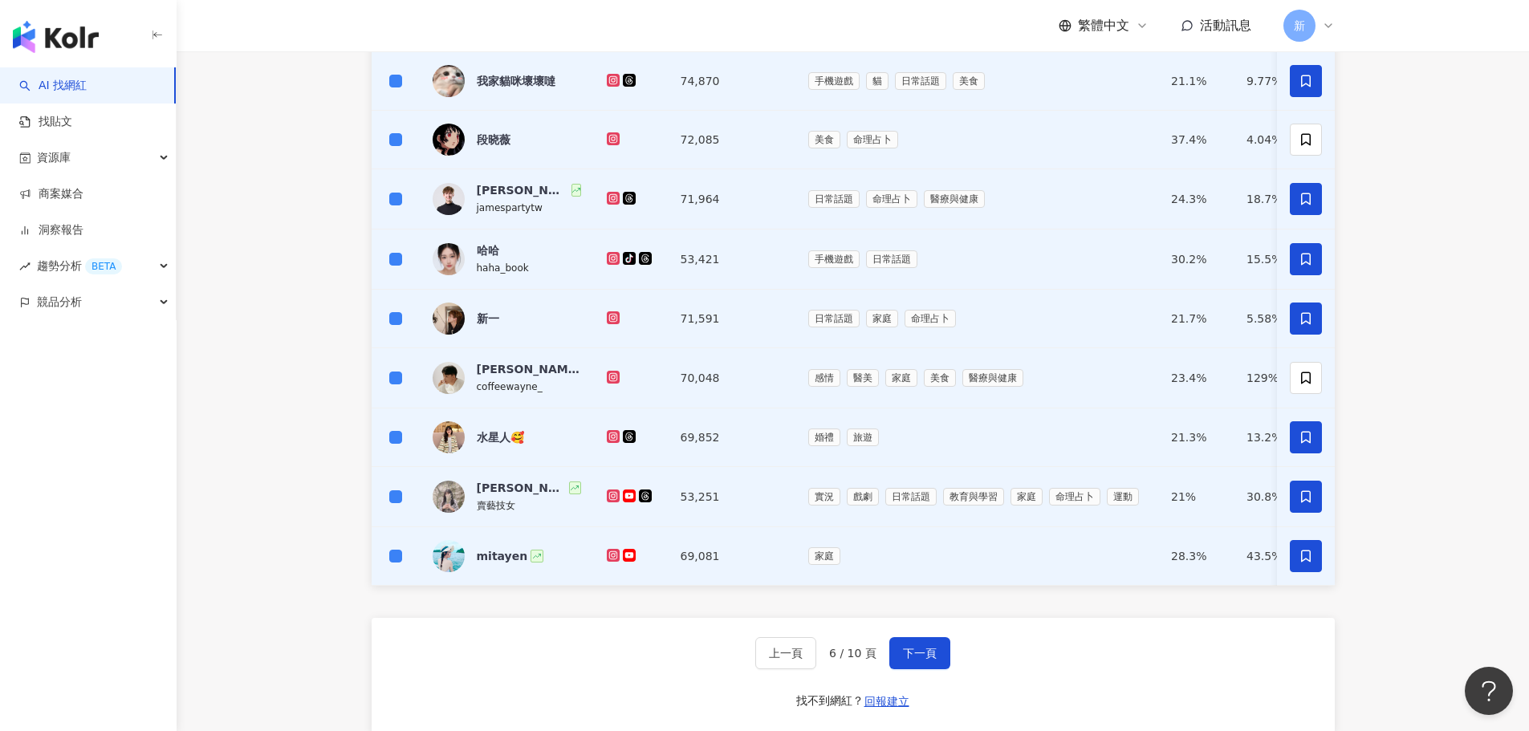
scroll to position [482, 0]
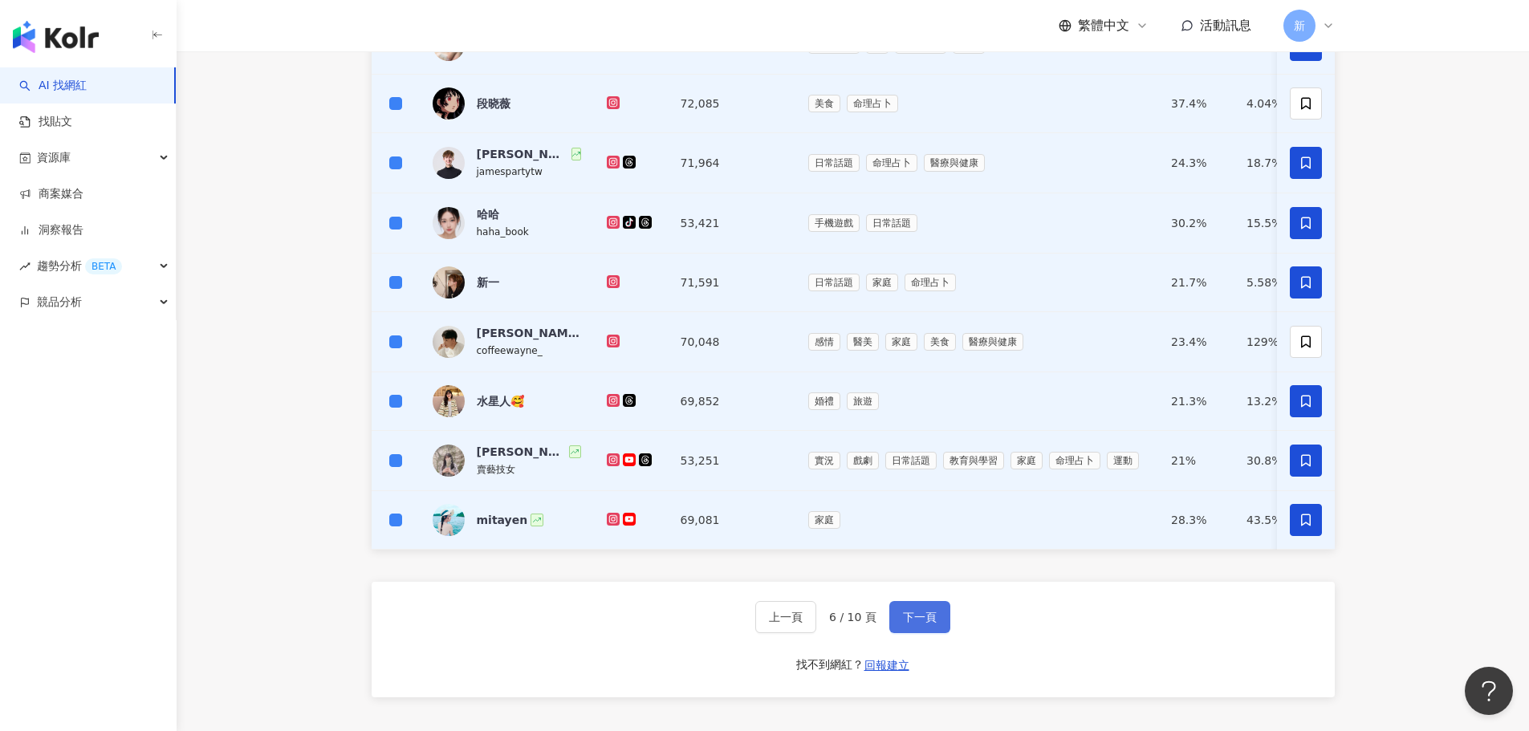
click at [921, 624] on span "下一頁" at bounding box center [920, 617] width 34 height 13
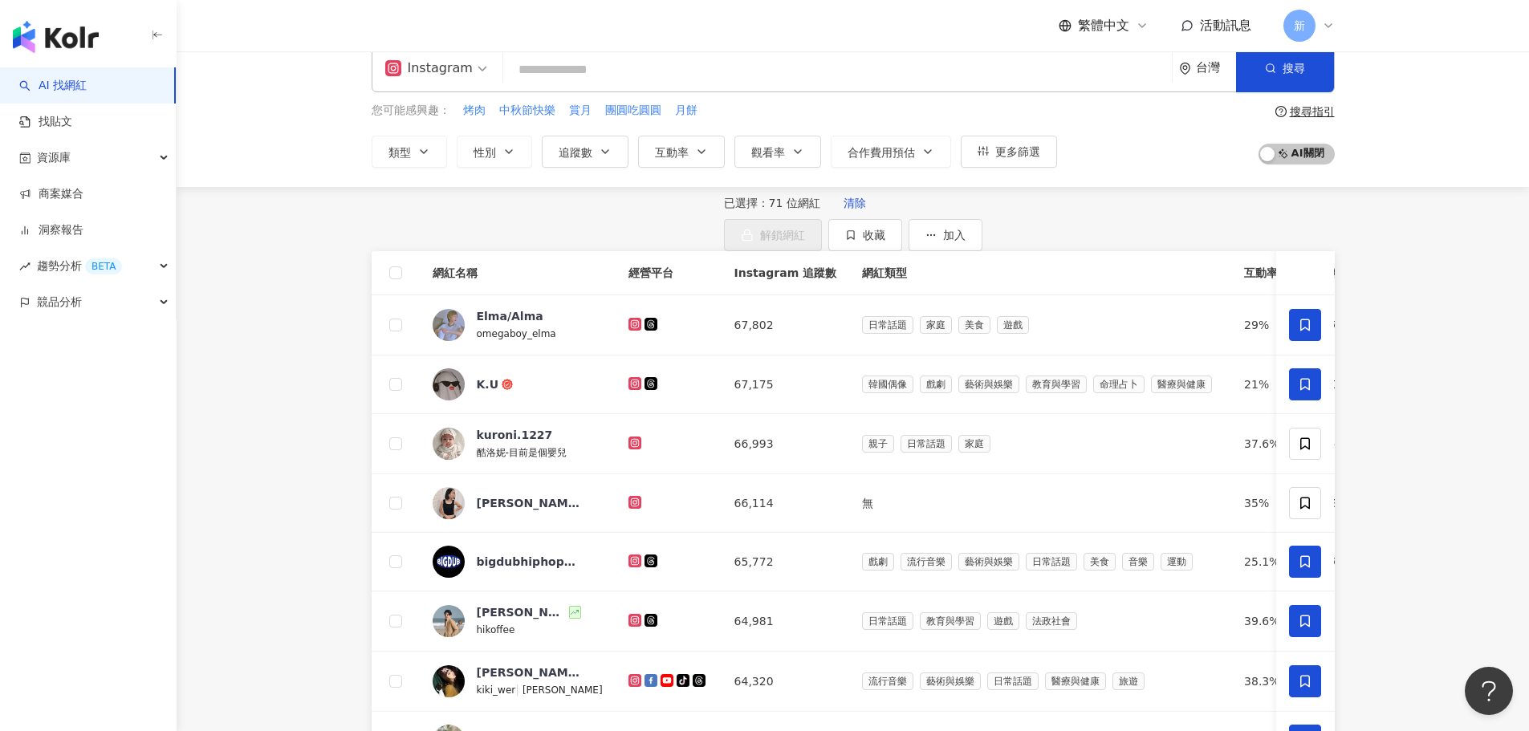
scroll to position [0, 0]
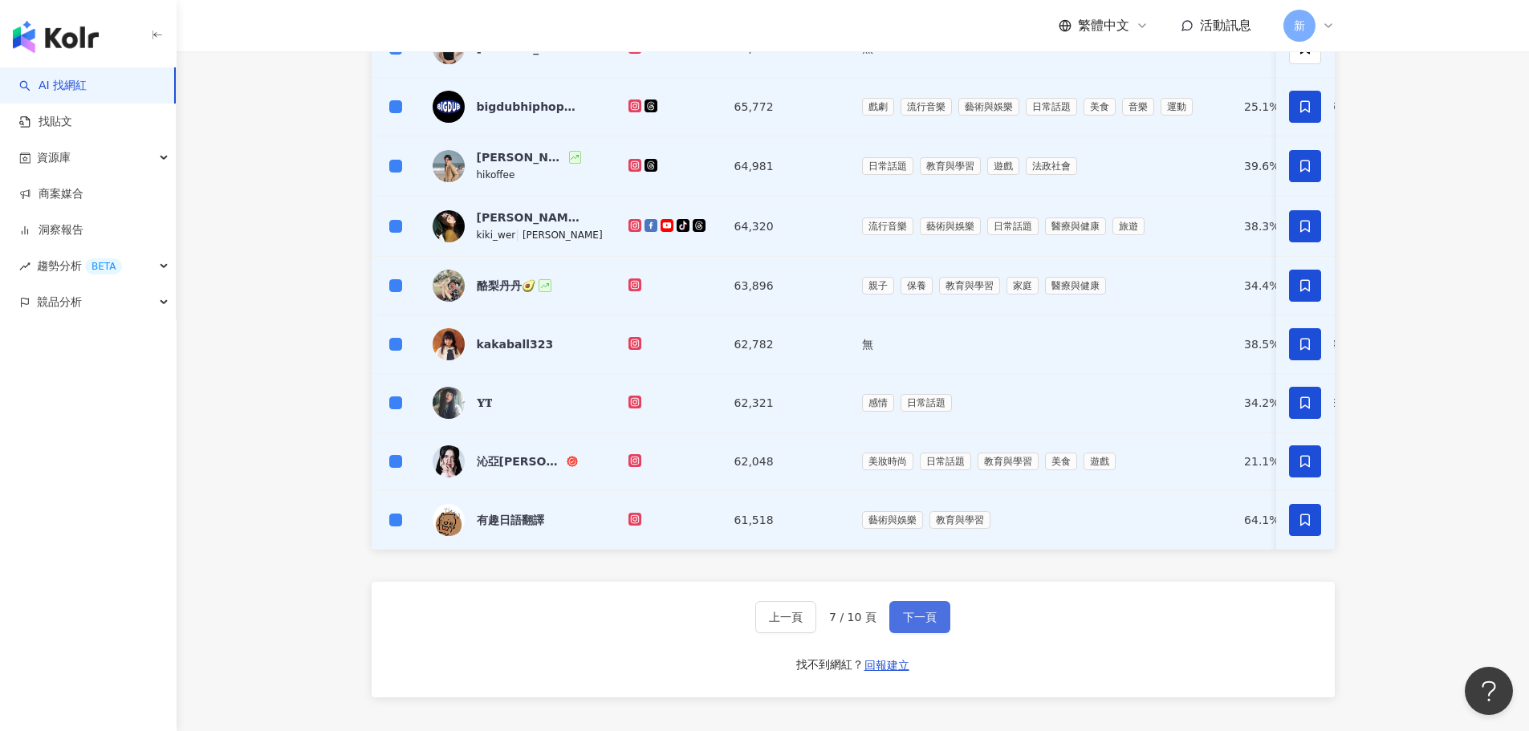
click at [908, 624] on span "下一頁" at bounding box center [920, 617] width 34 height 13
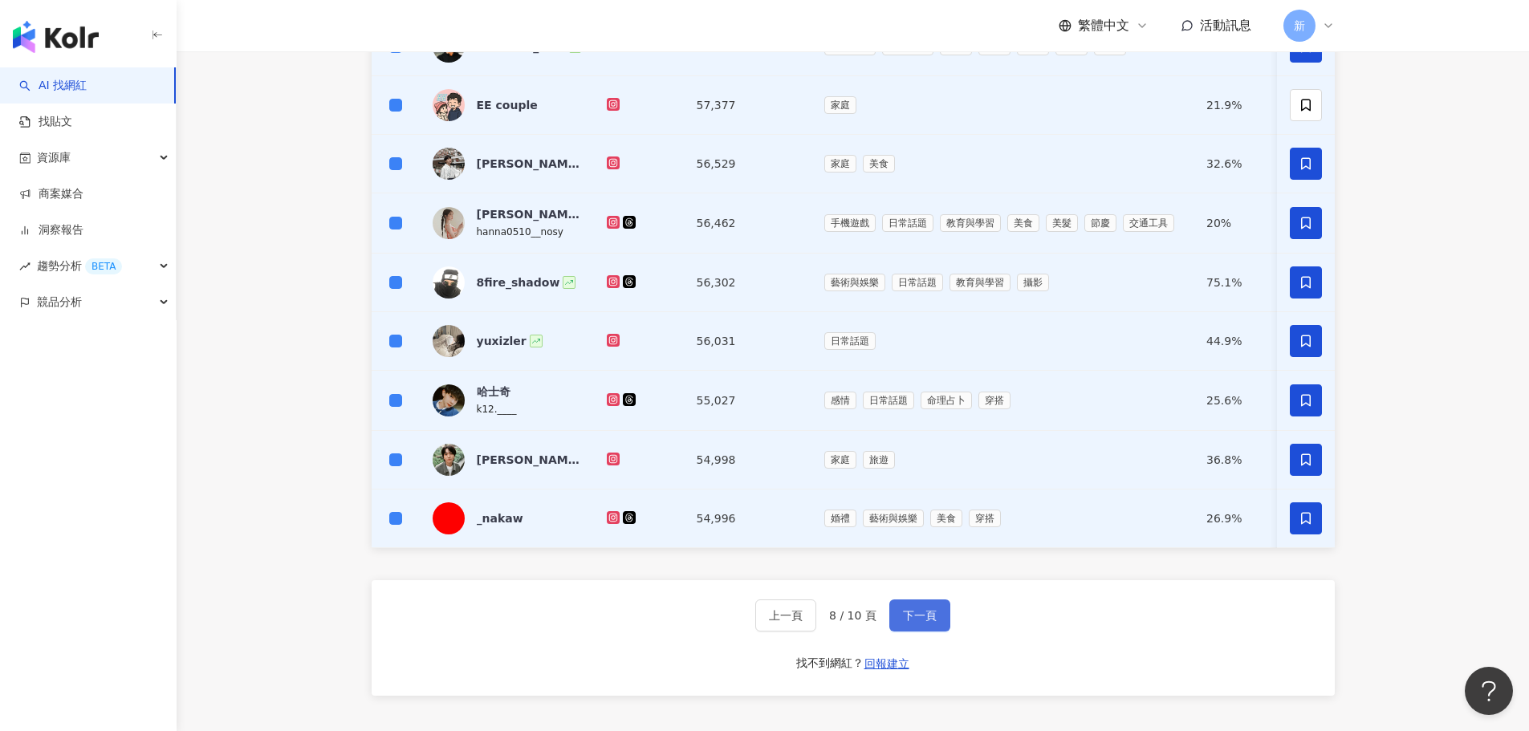
click at [913, 622] on span "下一頁" at bounding box center [920, 615] width 34 height 13
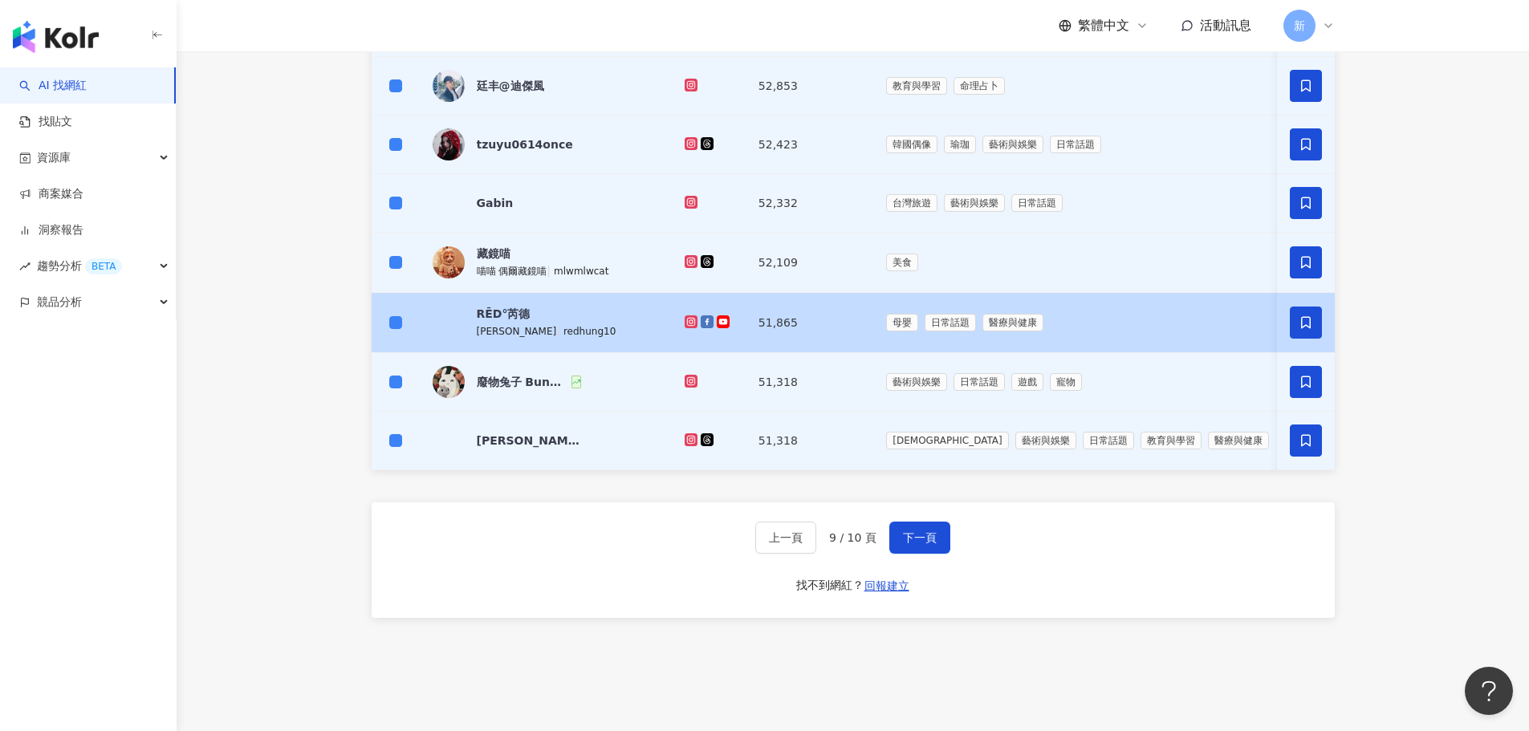
scroll to position [562, 0]
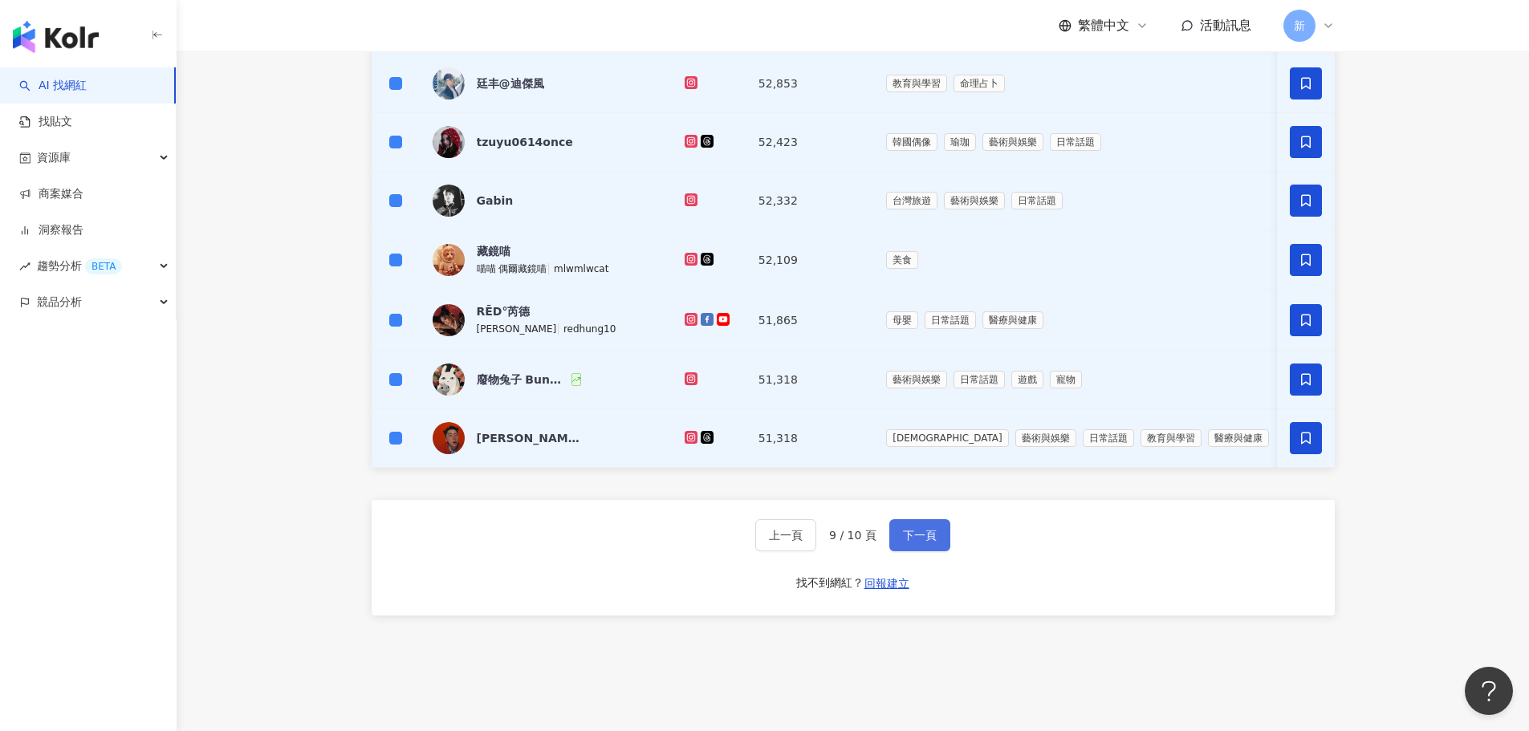
click at [928, 542] on span "下一頁" at bounding box center [920, 535] width 34 height 13
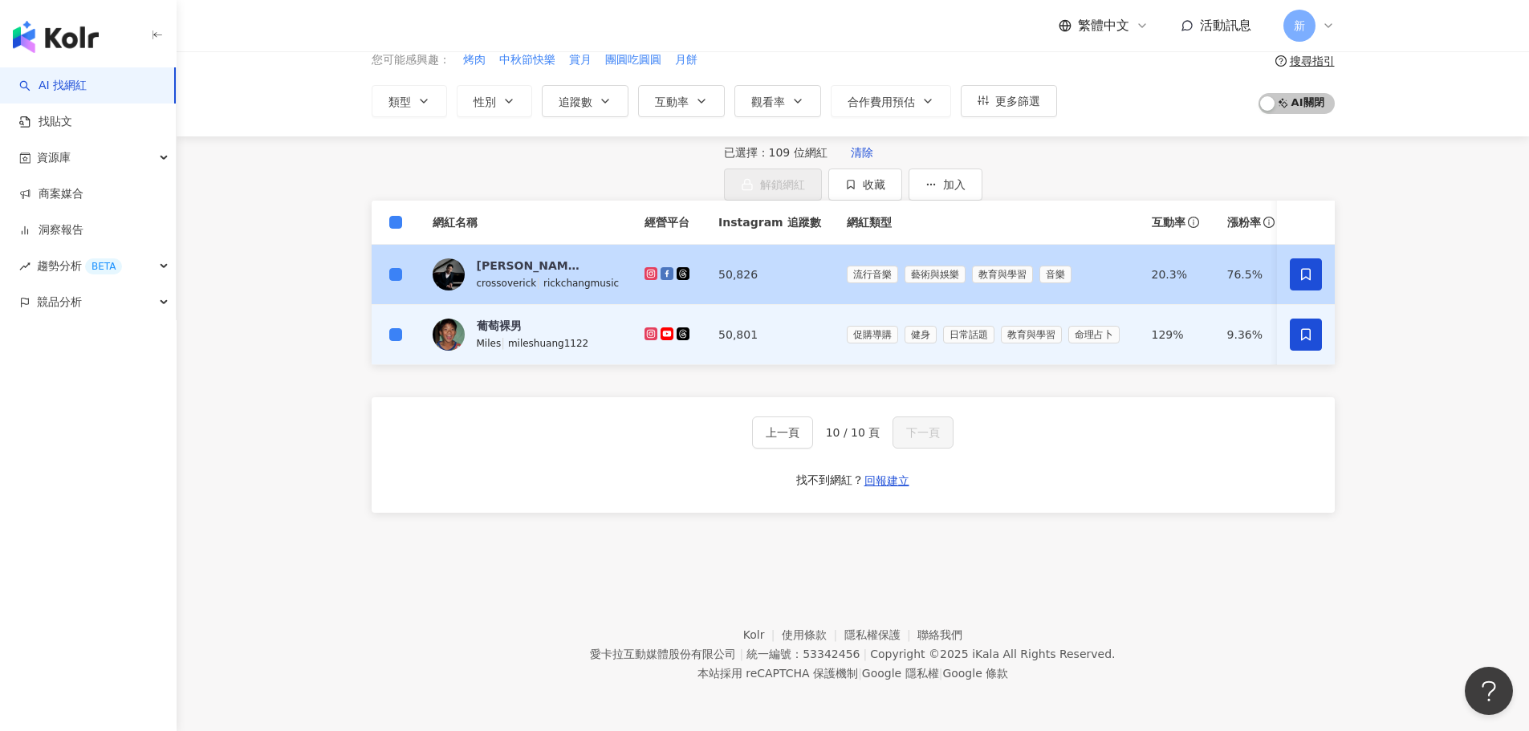
scroll to position [0, 0]
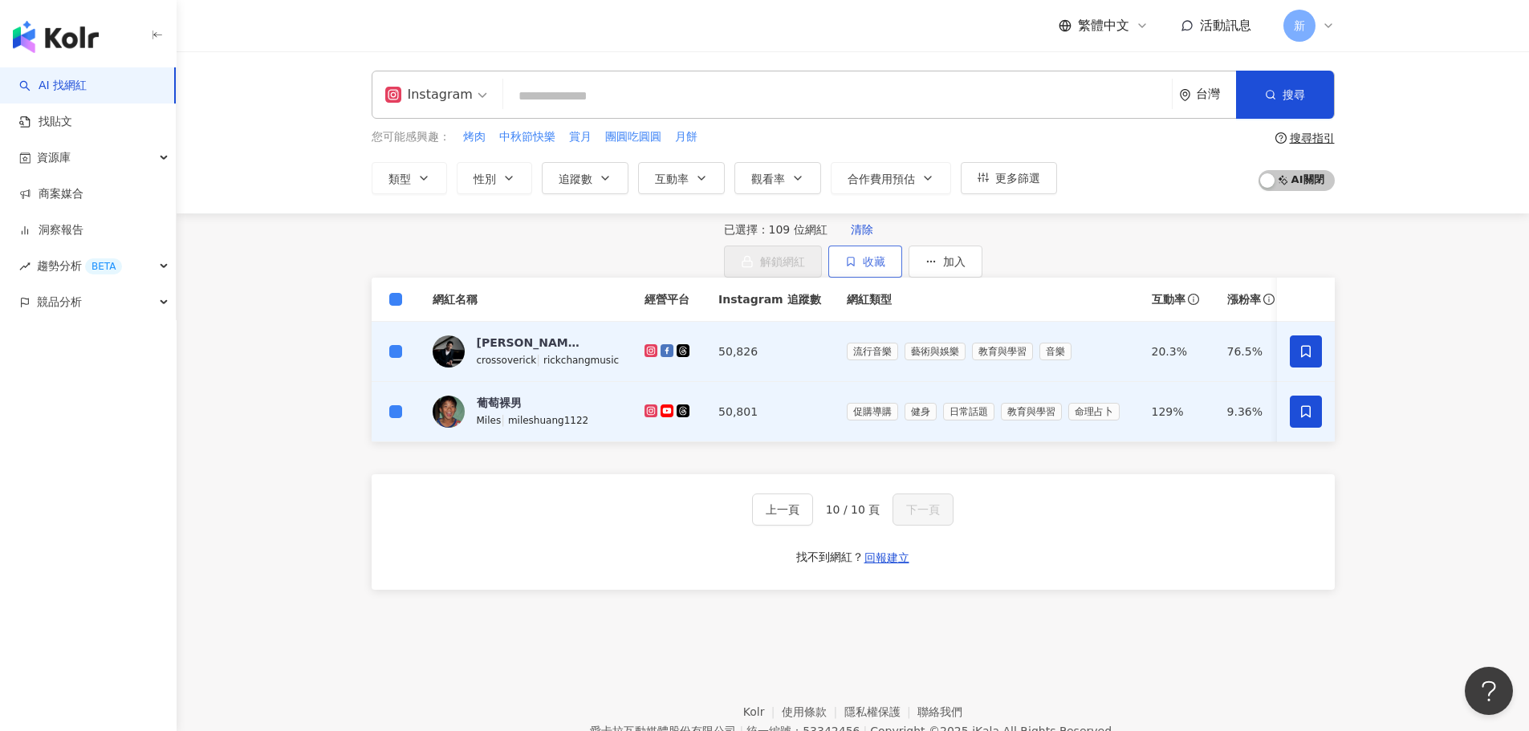
click at [902, 269] on button "收藏" at bounding box center [865, 262] width 74 height 32
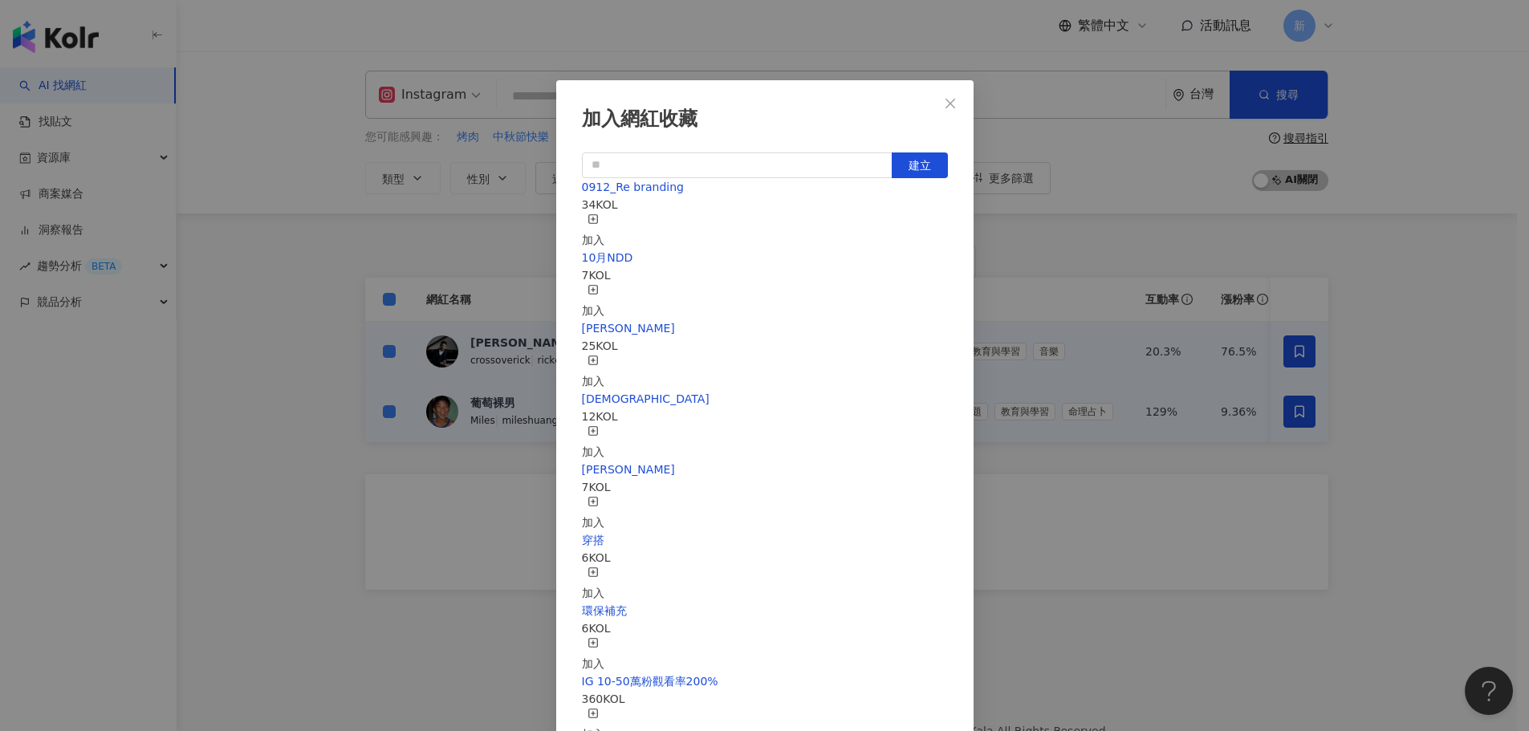
click at [604, 224] on div "加入" at bounding box center [593, 231] width 22 height 35
click at [953, 104] on icon "close" at bounding box center [950, 103] width 13 height 13
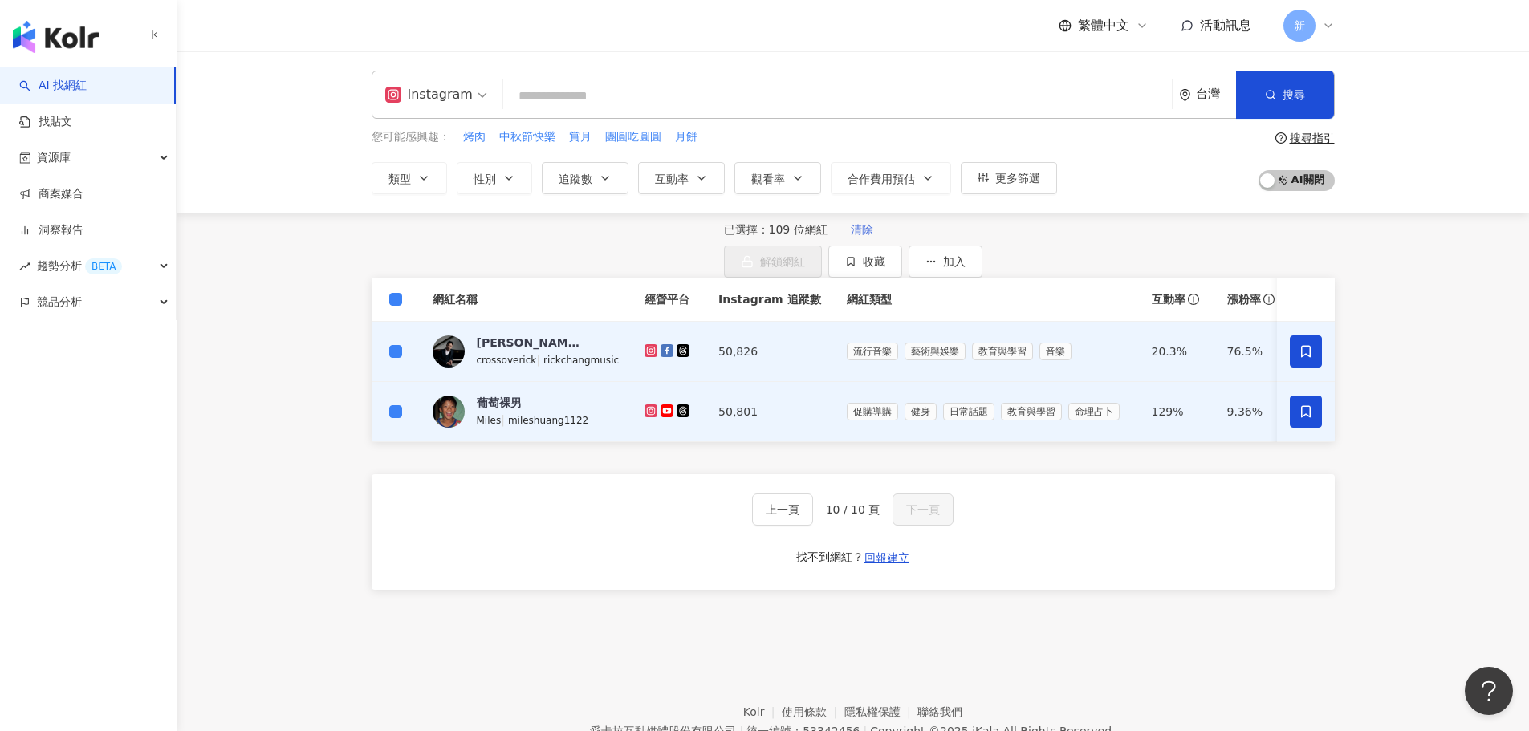
click at [851, 236] on span "清除" at bounding box center [862, 229] width 22 height 13
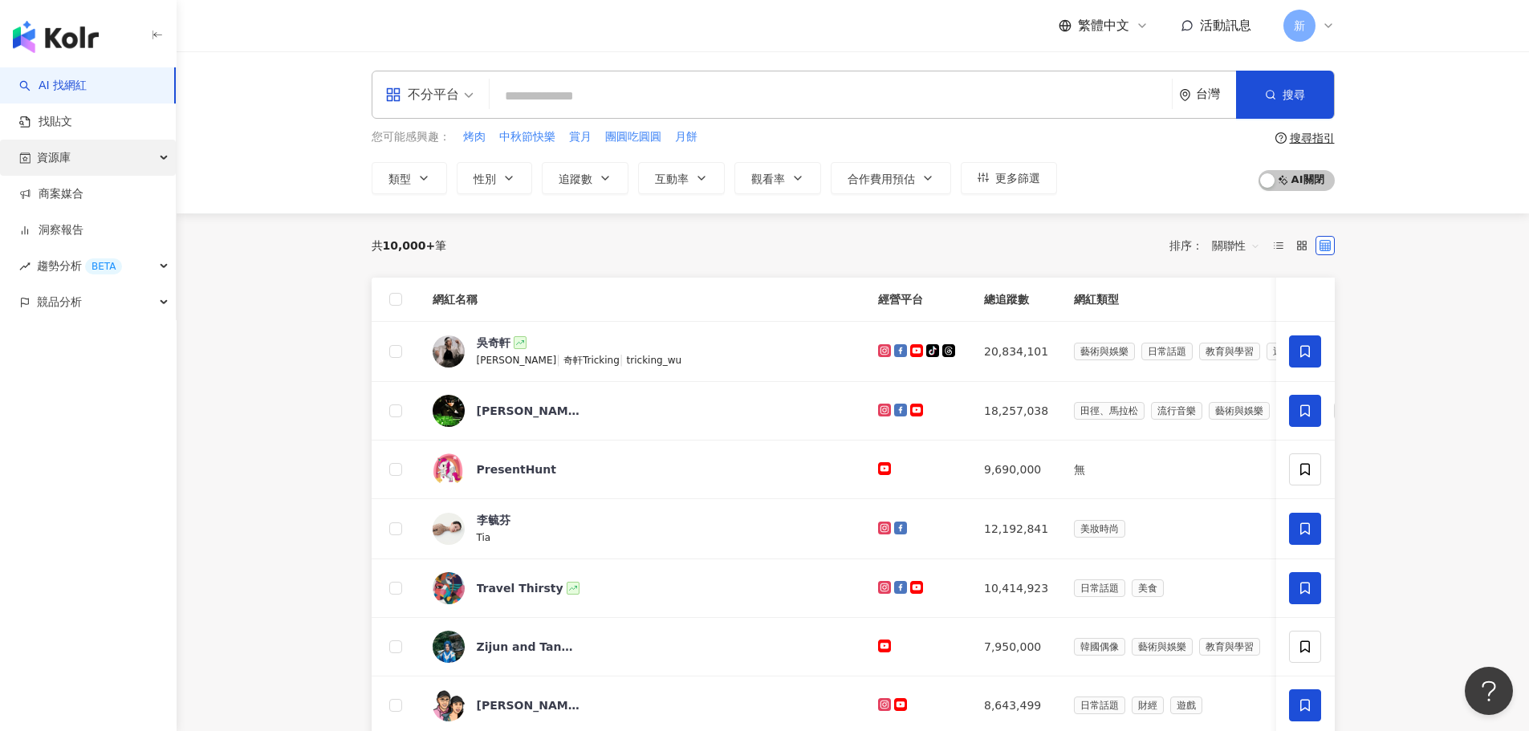
click at [96, 167] on div "資源庫" at bounding box center [88, 158] width 176 height 36
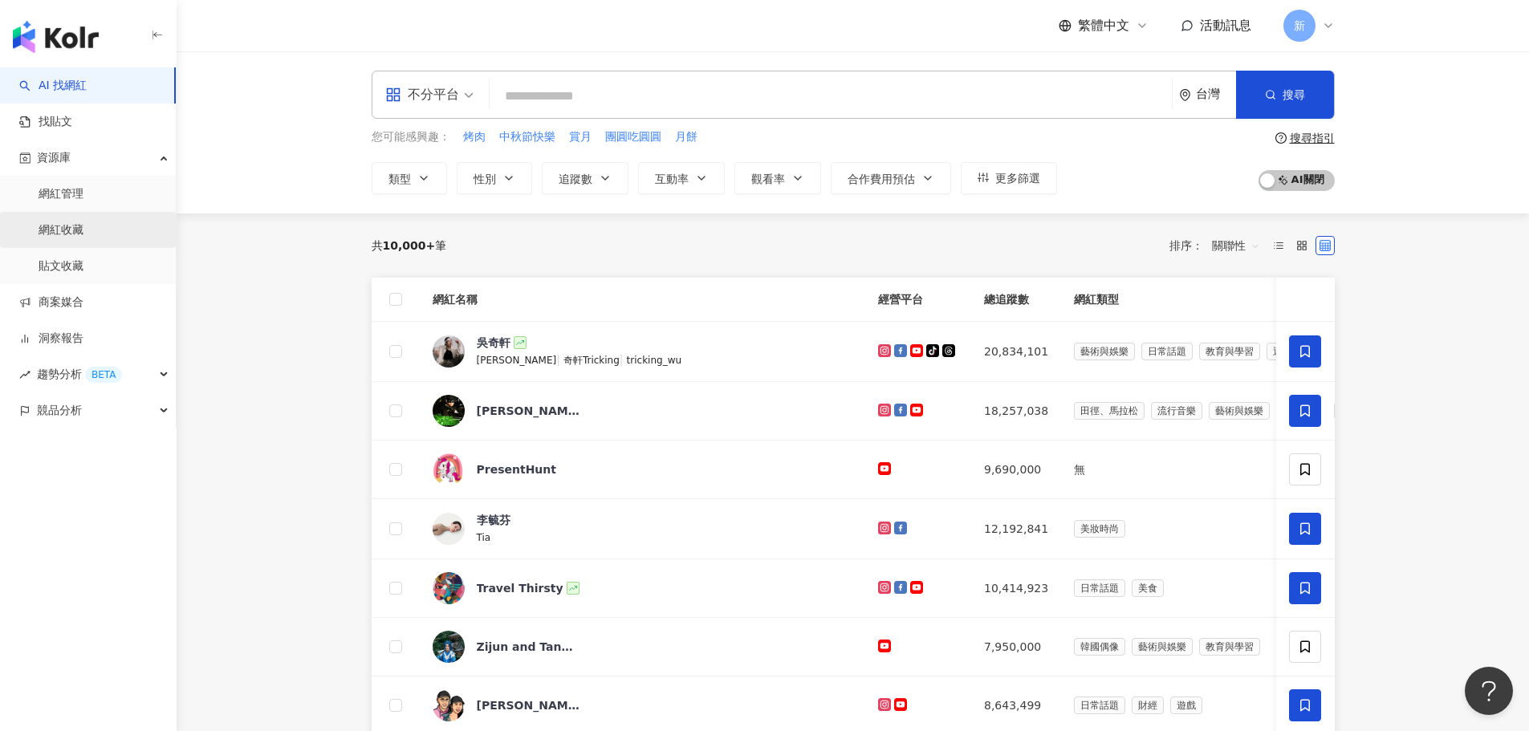
click at [83, 223] on link "網紅收藏" at bounding box center [61, 230] width 45 height 16
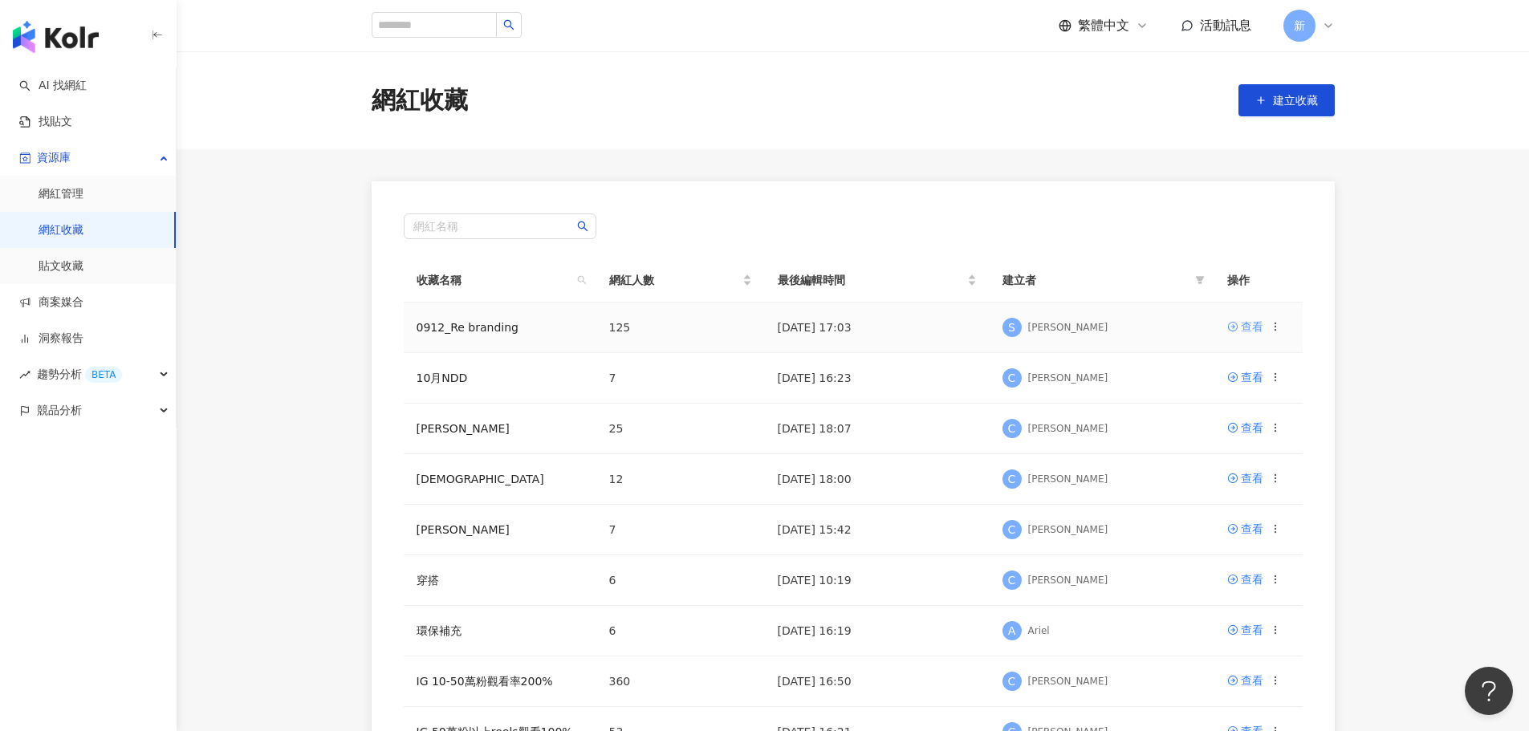
click at [1260, 328] on div "查看" at bounding box center [1252, 327] width 22 height 18
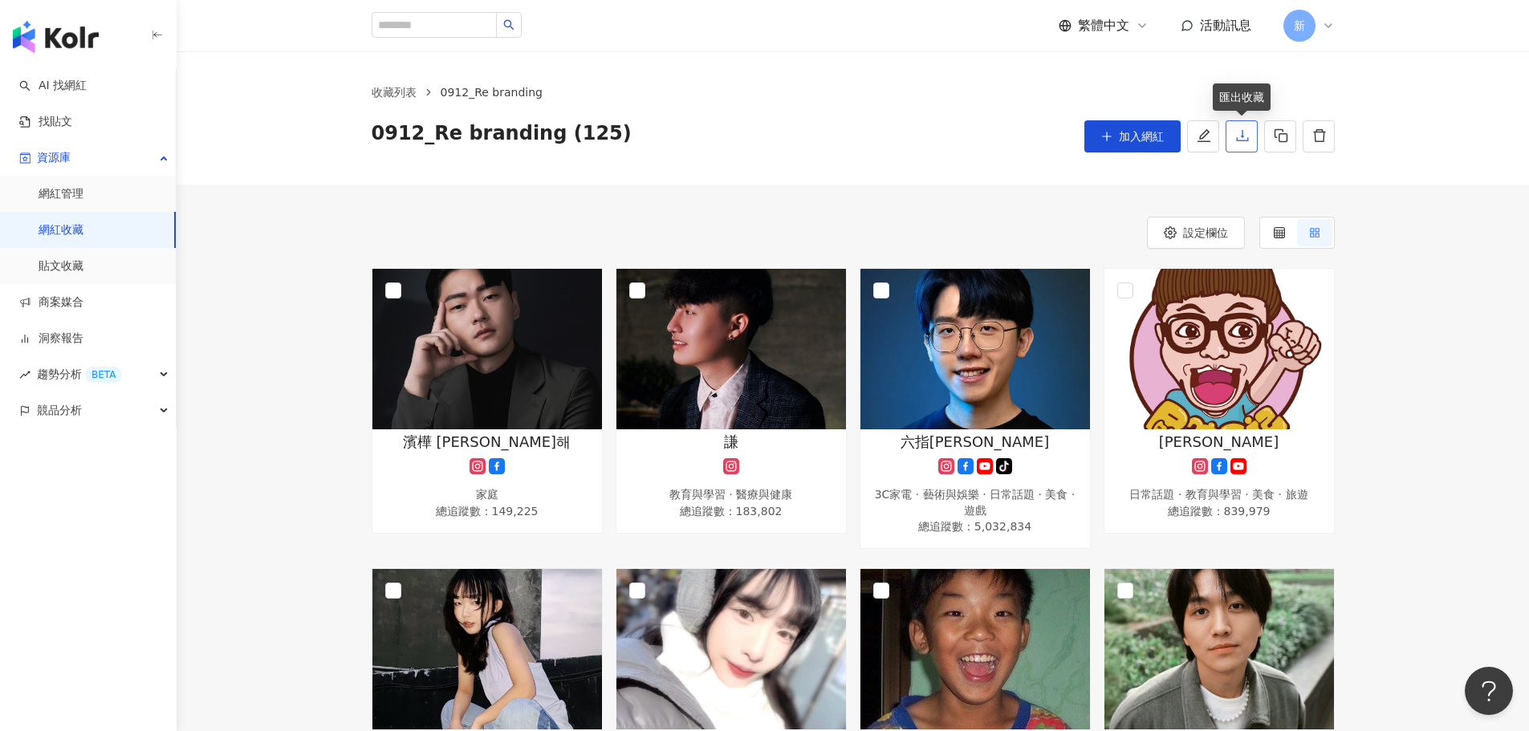
click at [1239, 141] on icon "download" at bounding box center [1242, 135] width 12 height 11
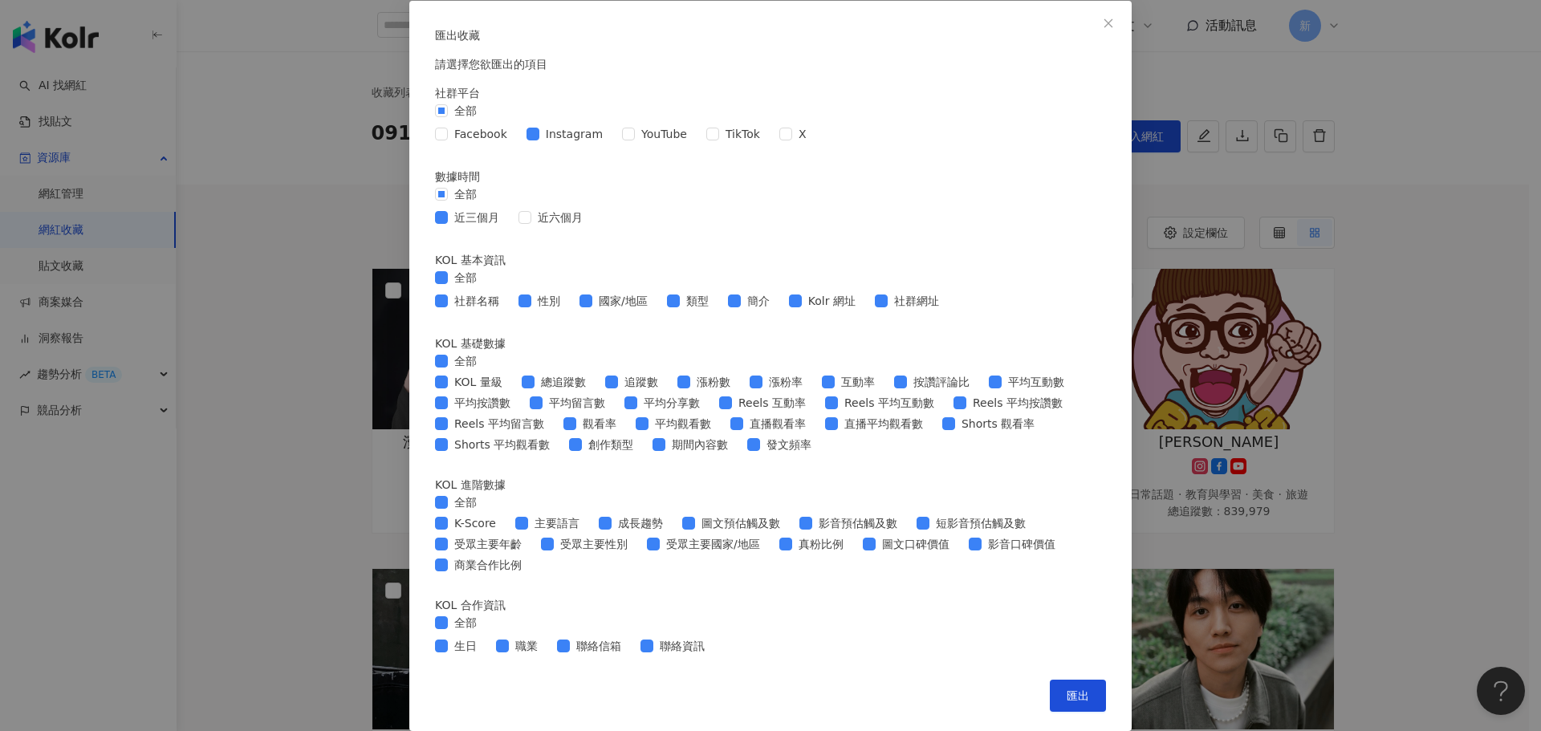
scroll to position [515, 0]
click at [1081, 692] on span "匯出" at bounding box center [1078, 696] width 22 height 13
